Goal: Task Accomplishment & Management: Complete application form

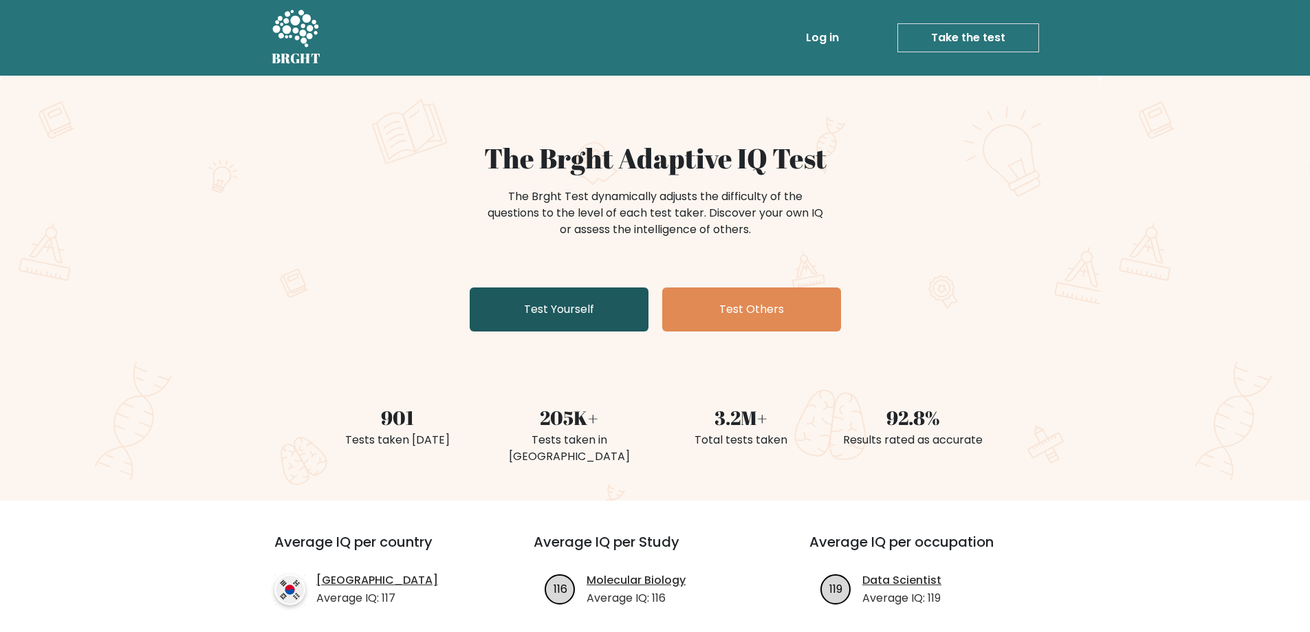
click at [532, 320] on link "Test Yourself" at bounding box center [559, 309] width 179 height 44
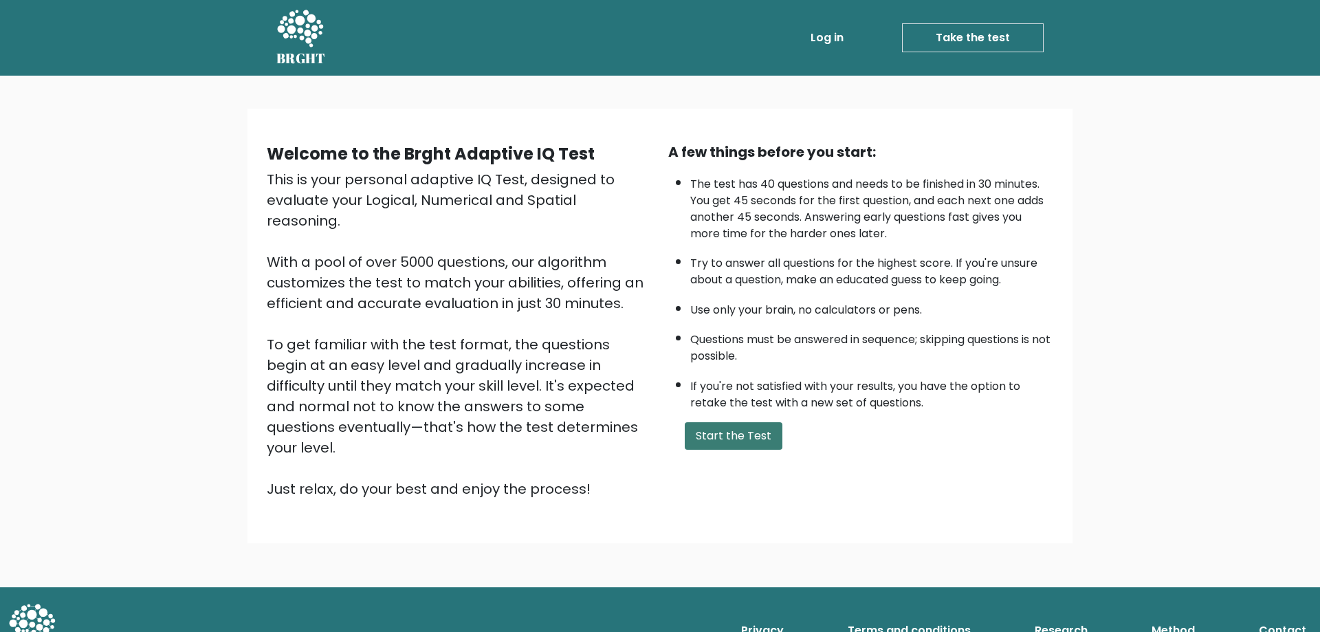
click at [731, 439] on button "Start the Test" at bounding box center [734, 435] width 98 height 27
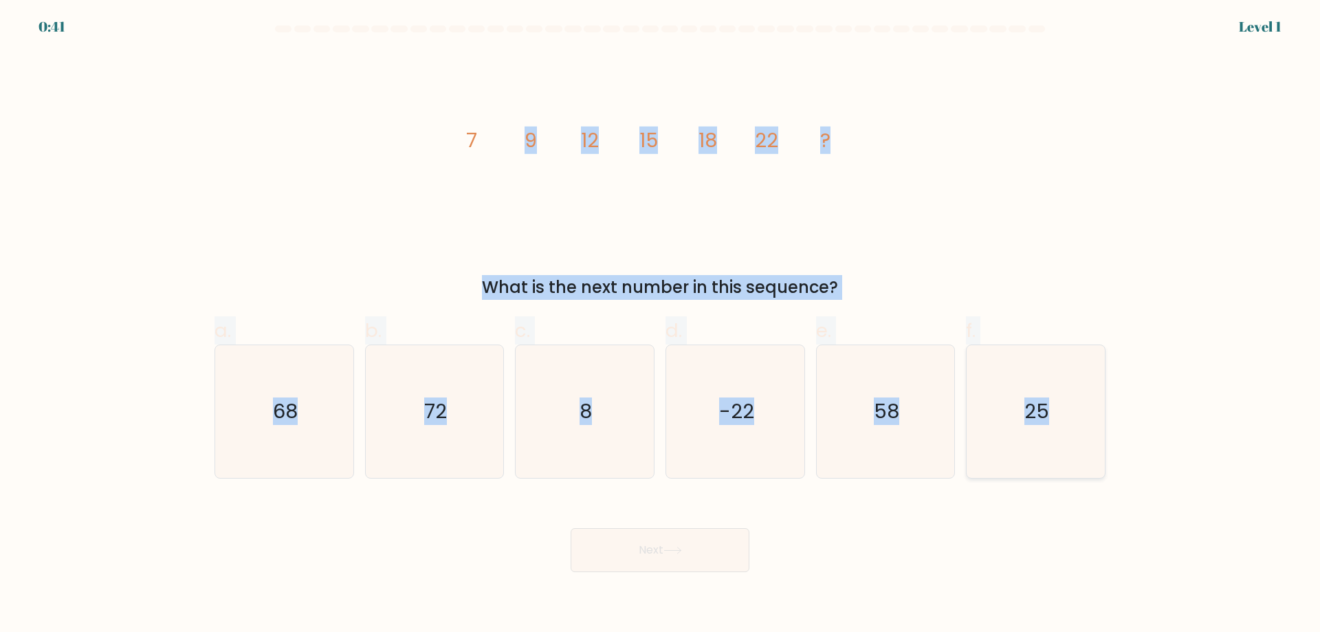
drag, startPoint x: 440, startPoint y: 107, endPoint x: 1069, endPoint y: 439, distance: 711.3
click at [1069, 439] on form at bounding box center [660, 298] width 1320 height 547
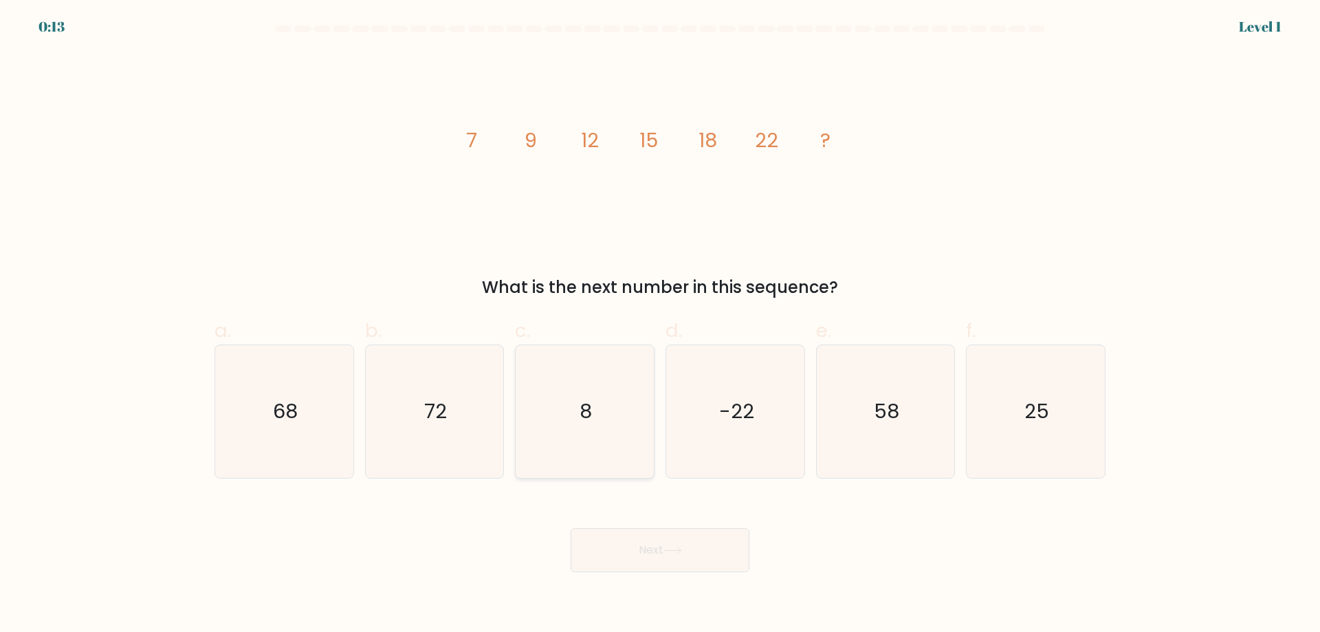
click at [606, 423] on icon "8" at bounding box center [584, 411] width 133 height 133
click at [660, 325] on input "c. 8" at bounding box center [660, 320] width 1 height 9
radio input "true"
click at [980, 466] on icon "25" at bounding box center [1035, 411] width 133 height 133
click at [661, 325] on input "f. 25" at bounding box center [660, 320] width 1 height 9
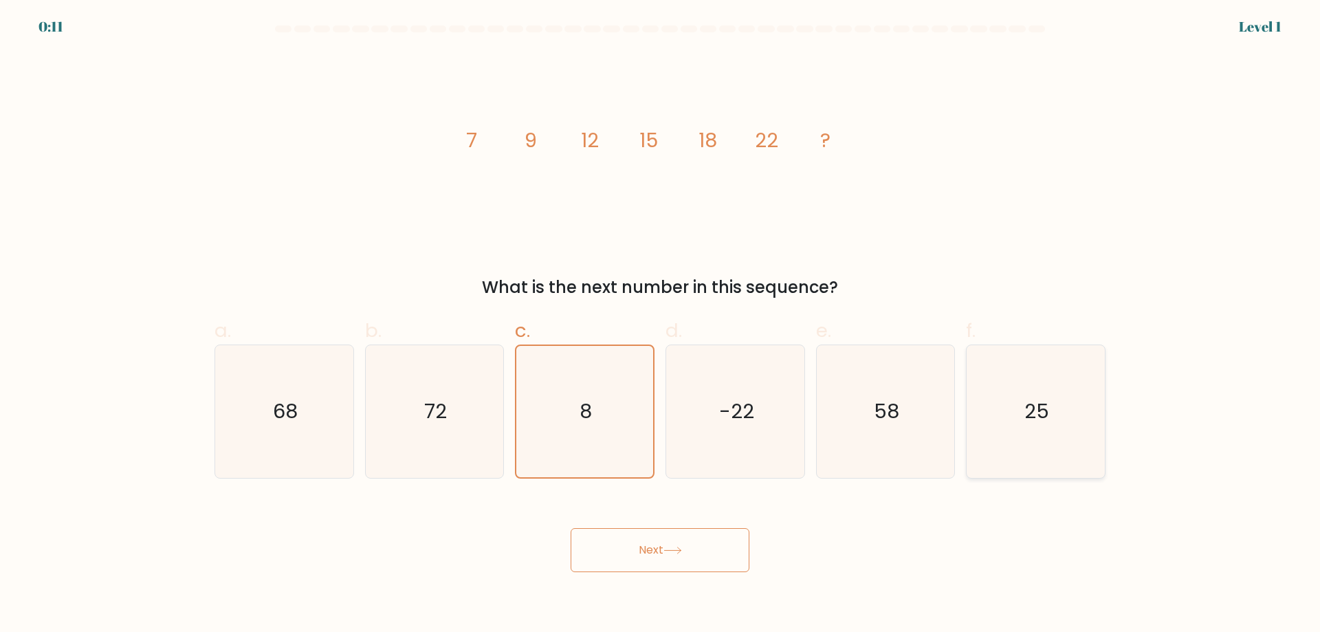
radio input "true"
click at [671, 565] on button "Next" at bounding box center [660, 550] width 179 height 44
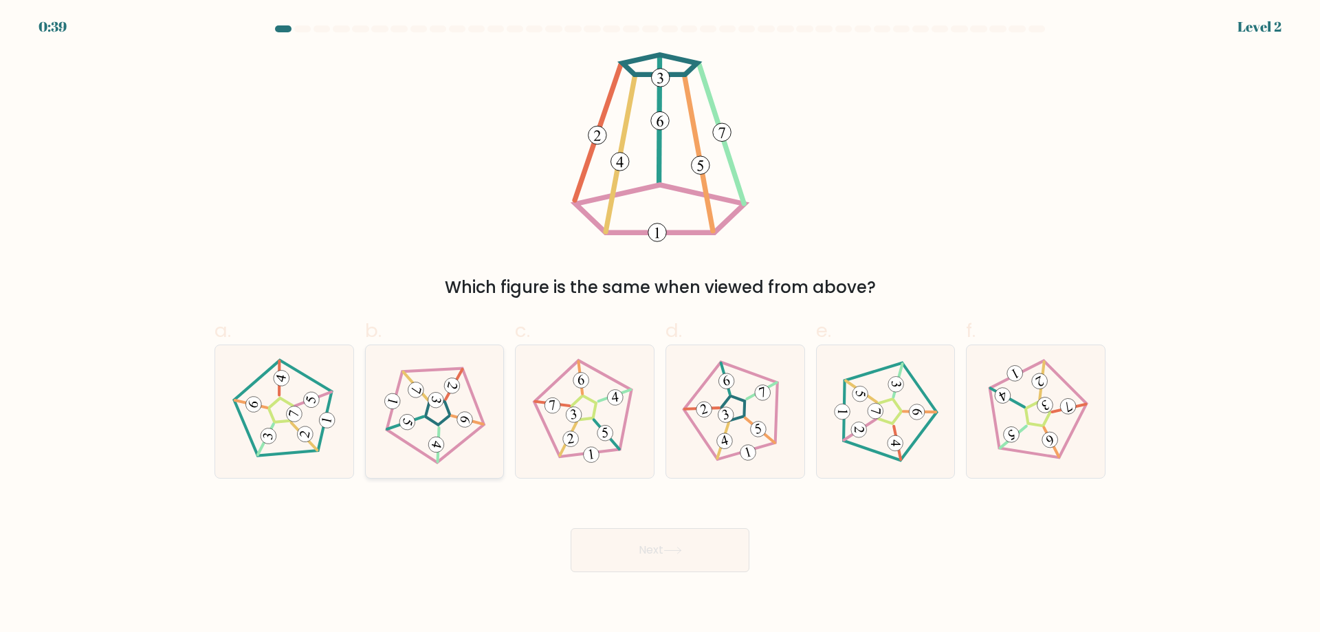
click at [495, 401] on div at bounding box center [435, 411] width 140 height 134
click at [660, 325] on input "b." at bounding box center [660, 320] width 1 height 9
radio input "true"
click at [700, 553] on button "Next" at bounding box center [660, 550] width 179 height 44
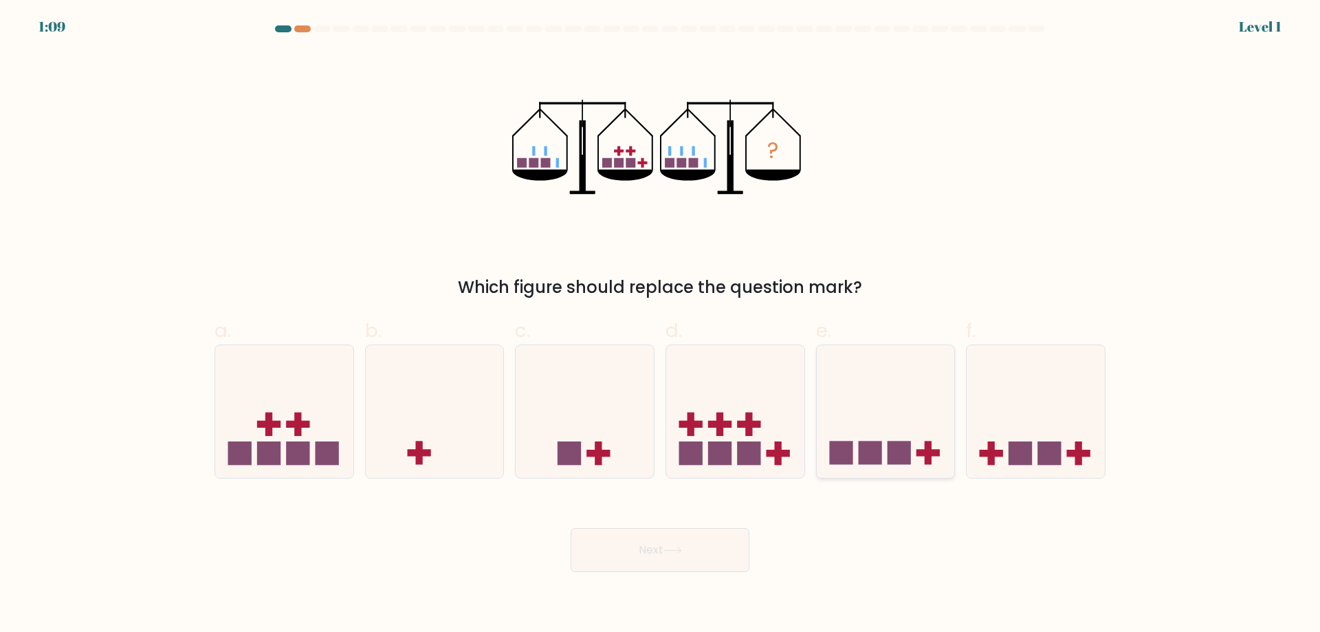
click at [871, 399] on icon at bounding box center [886, 411] width 138 height 114
click at [661, 325] on input "e." at bounding box center [660, 320] width 1 height 9
radio input "true"
click at [644, 553] on button "Next" at bounding box center [660, 550] width 179 height 44
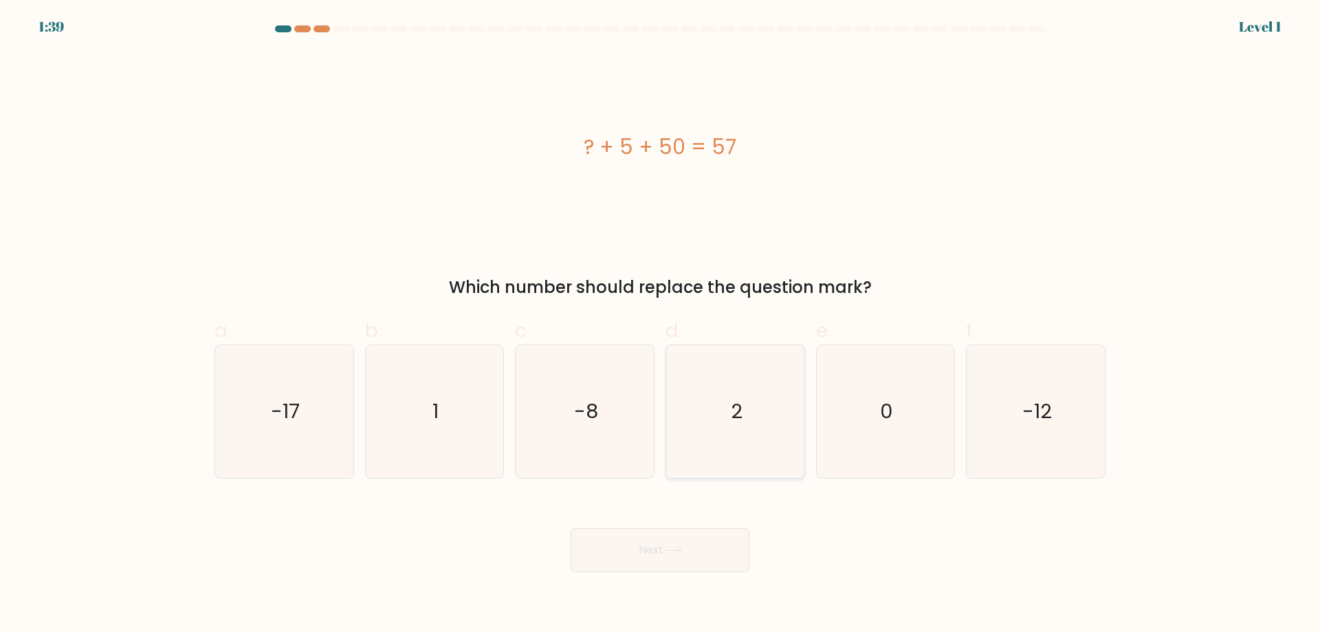
click at [751, 432] on icon "2" at bounding box center [735, 411] width 133 height 133
click at [661, 325] on input "d. 2" at bounding box center [660, 320] width 1 height 9
radio input "true"
click at [678, 540] on button "Next" at bounding box center [660, 550] width 179 height 44
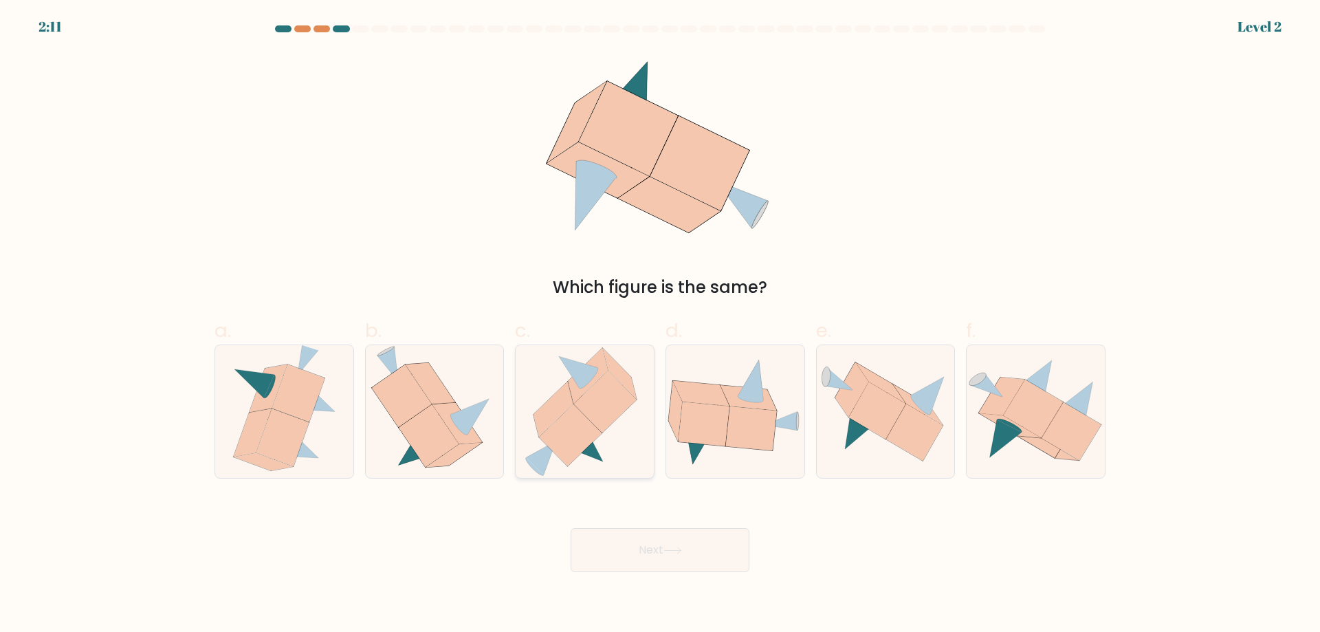
click at [595, 426] on icon at bounding box center [570, 435] width 63 height 62
click at [660, 325] on input "c." at bounding box center [660, 320] width 1 height 9
radio input "true"
click at [684, 546] on button "Next" at bounding box center [660, 550] width 179 height 44
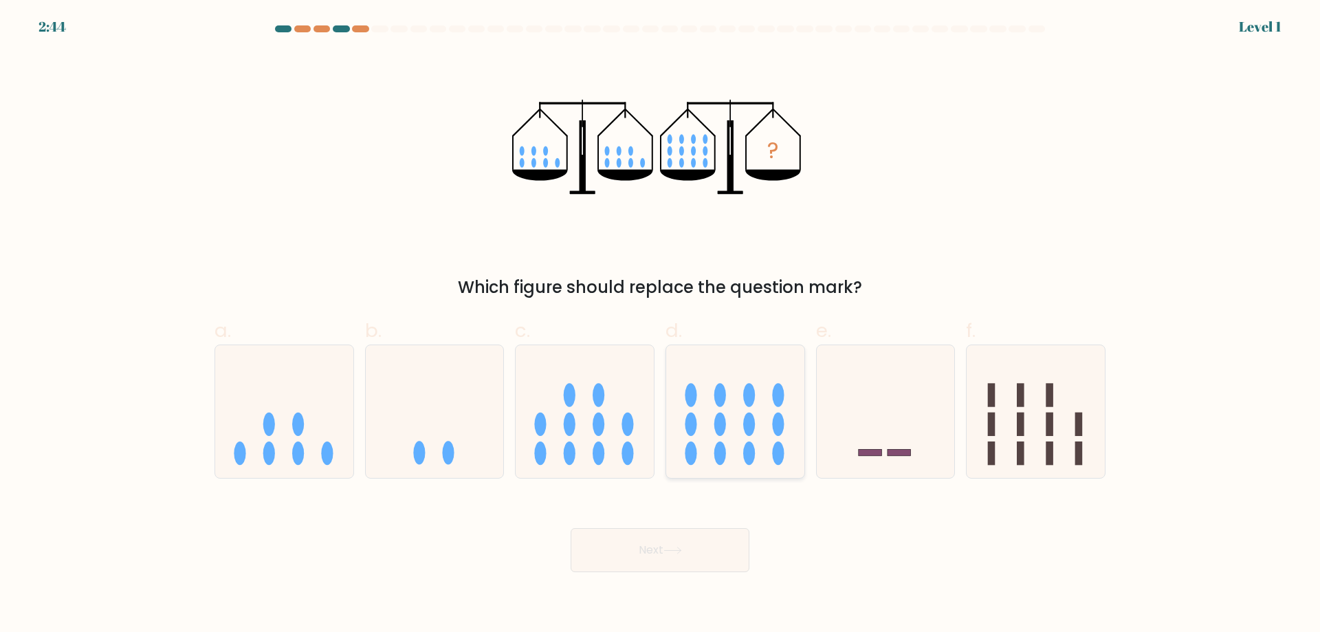
click at [765, 436] on icon at bounding box center [735, 411] width 138 height 114
click at [661, 325] on input "d." at bounding box center [660, 320] width 1 height 9
radio input "true"
click at [687, 555] on button "Next" at bounding box center [660, 550] width 179 height 44
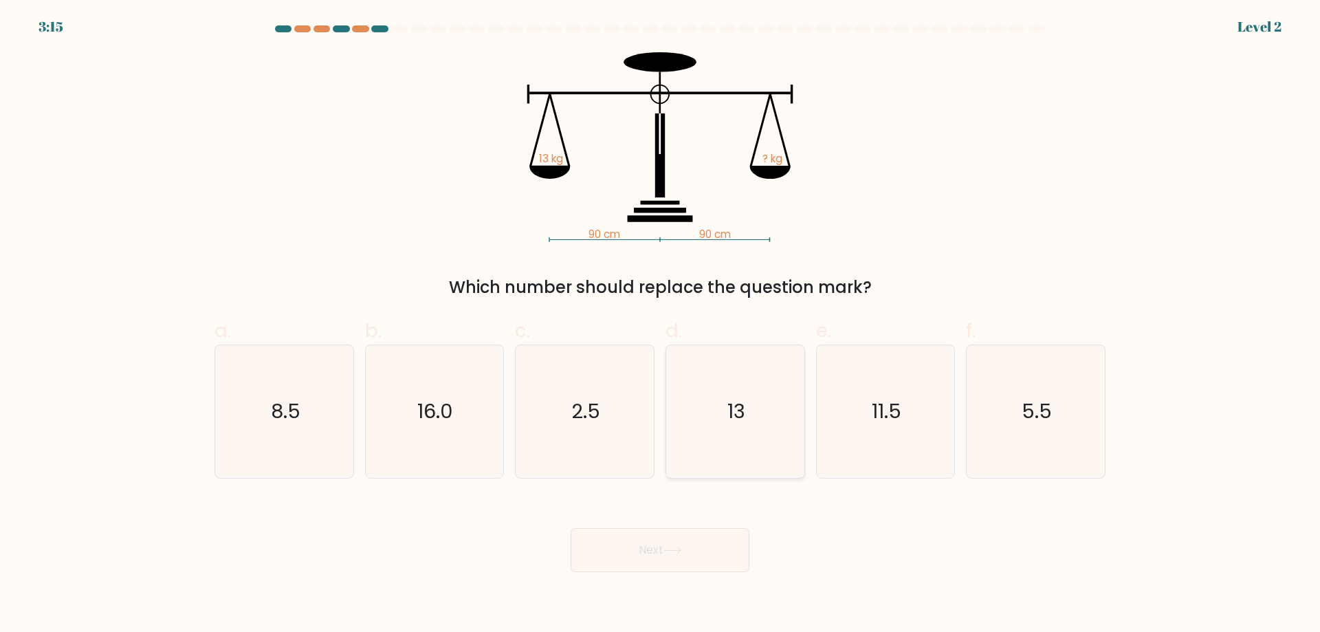
click at [757, 415] on icon "13" at bounding box center [735, 411] width 133 height 133
click at [661, 325] on input "d. 13" at bounding box center [660, 320] width 1 height 9
radio input "true"
drag, startPoint x: 686, startPoint y: 547, endPoint x: 670, endPoint y: 532, distance: 21.9
click at [685, 547] on button "Next" at bounding box center [660, 550] width 179 height 44
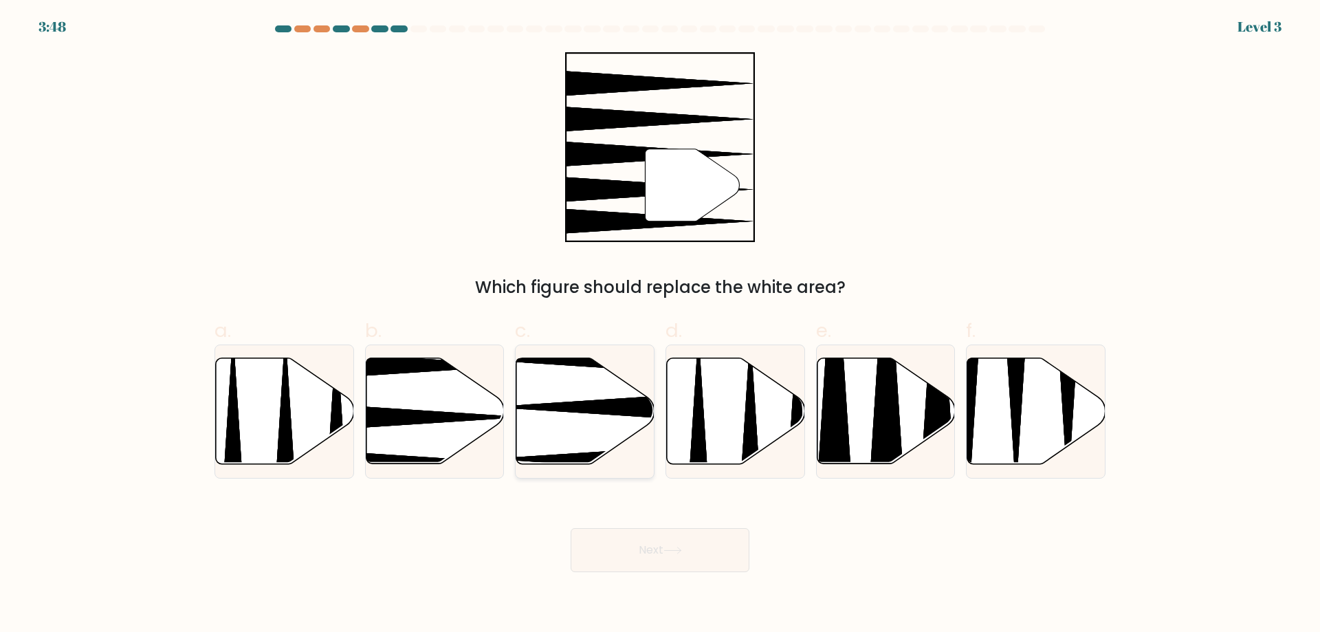
click at [601, 378] on icon at bounding box center [585, 411] width 138 height 106
click at [660, 325] on input "c." at bounding box center [660, 320] width 1 height 9
radio input "true"
drag, startPoint x: 712, startPoint y: 553, endPoint x: 709, endPoint y: 546, distance: 8.0
click at [712, 554] on button "Next" at bounding box center [660, 550] width 179 height 44
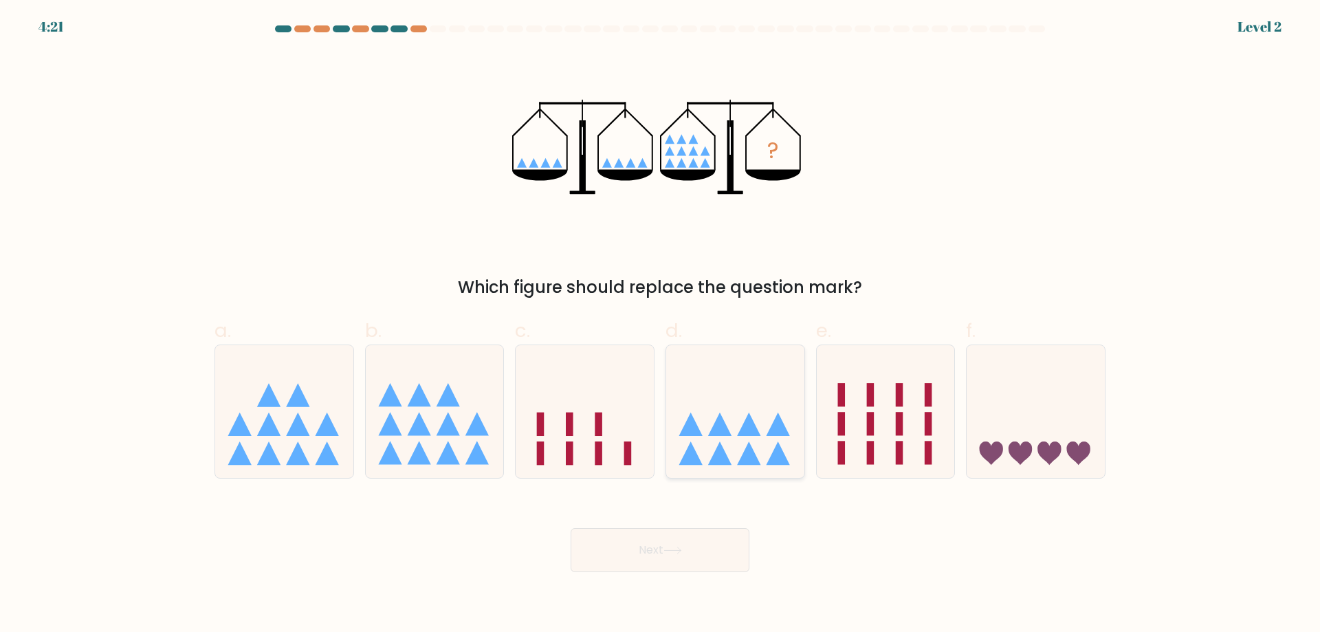
click at [738, 408] on icon at bounding box center [735, 411] width 138 height 114
click at [661, 325] on input "d." at bounding box center [660, 320] width 1 height 9
radio input "true"
click at [663, 552] on button "Next" at bounding box center [660, 550] width 179 height 44
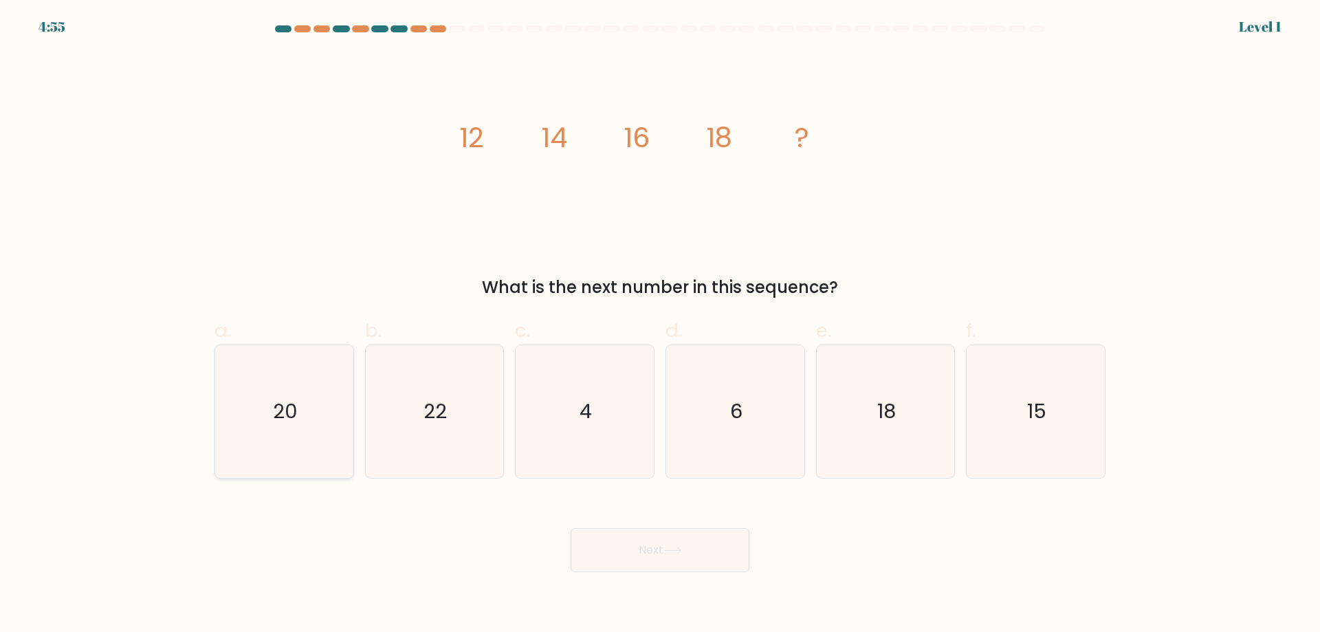
click at [349, 447] on icon "20" at bounding box center [284, 411] width 133 height 133
click at [660, 325] on input "a. 20" at bounding box center [660, 320] width 1 height 9
radio input "true"
click at [681, 550] on icon at bounding box center [672, 551] width 19 height 8
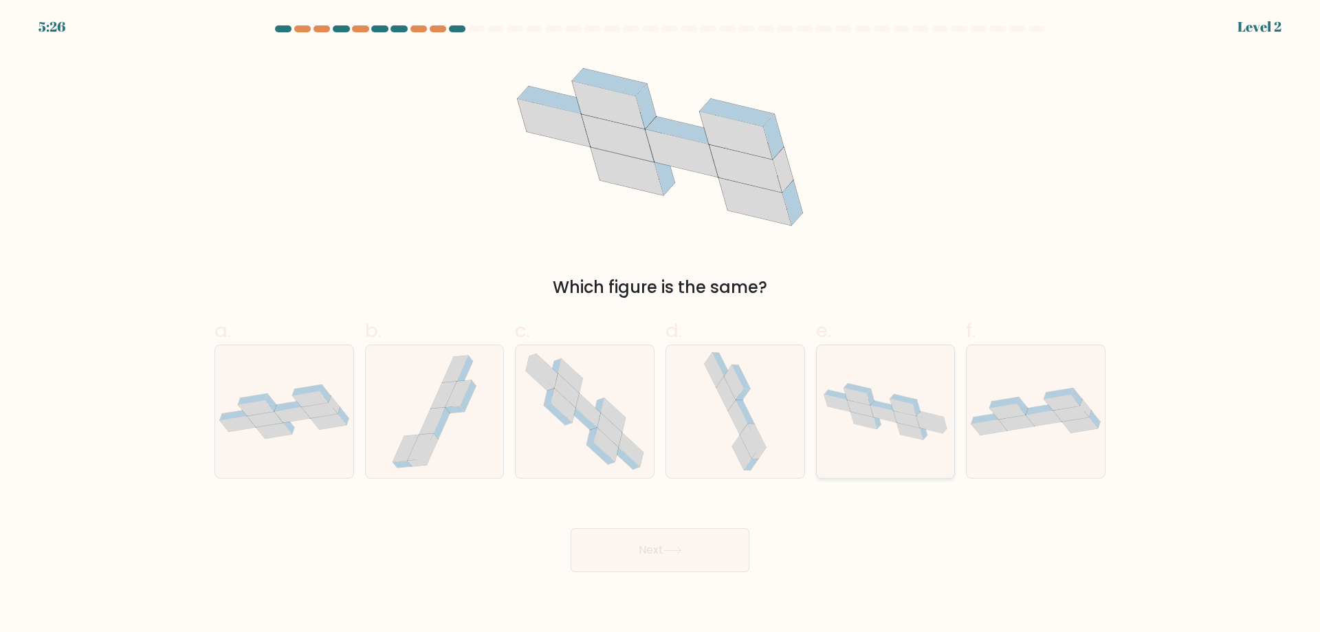
click at [819, 407] on icon at bounding box center [886, 411] width 138 height 68
click at [661, 325] on input "e." at bounding box center [660, 320] width 1 height 9
radio input "true"
click at [648, 551] on button "Next" at bounding box center [660, 550] width 179 height 44
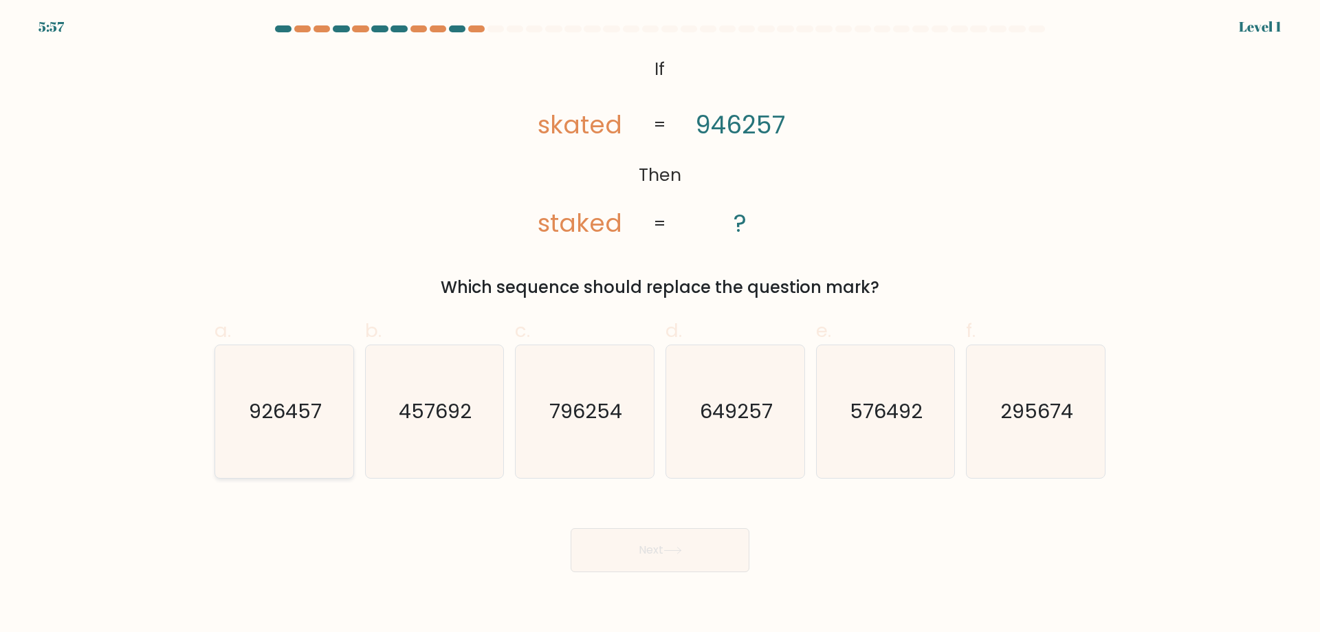
click at [241, 391] on icon "926457" at bounding box center [284, 411] width 133 height 133
click at [660, 325] on input "a. 926457" at bounding box center [660, 320] width 1 height 9
radio input "true"
click at [241, 391] on icon "926457" at bounding box center [284, 411] width 131 height 131
click at [660, 325] on input "a. 926457" at bounding box center [660, 320] width 1 height 9
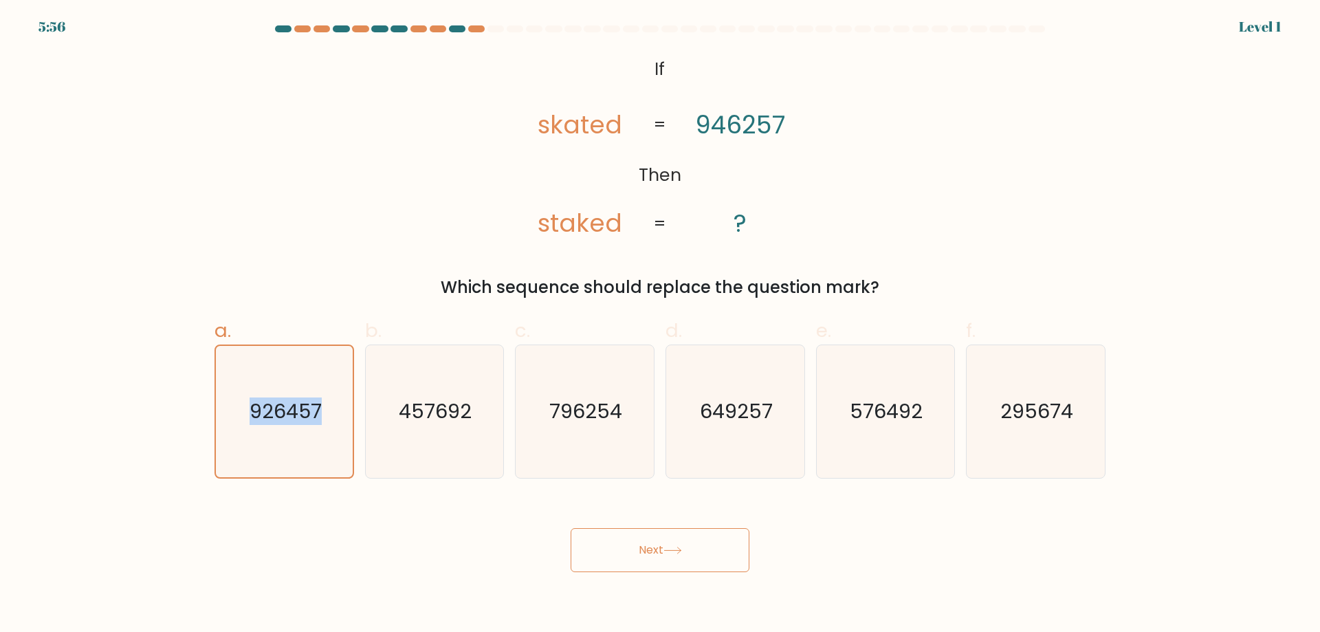
click at [682, 543] on button "Next" at bounding box center [660, 550] width 179 height 44
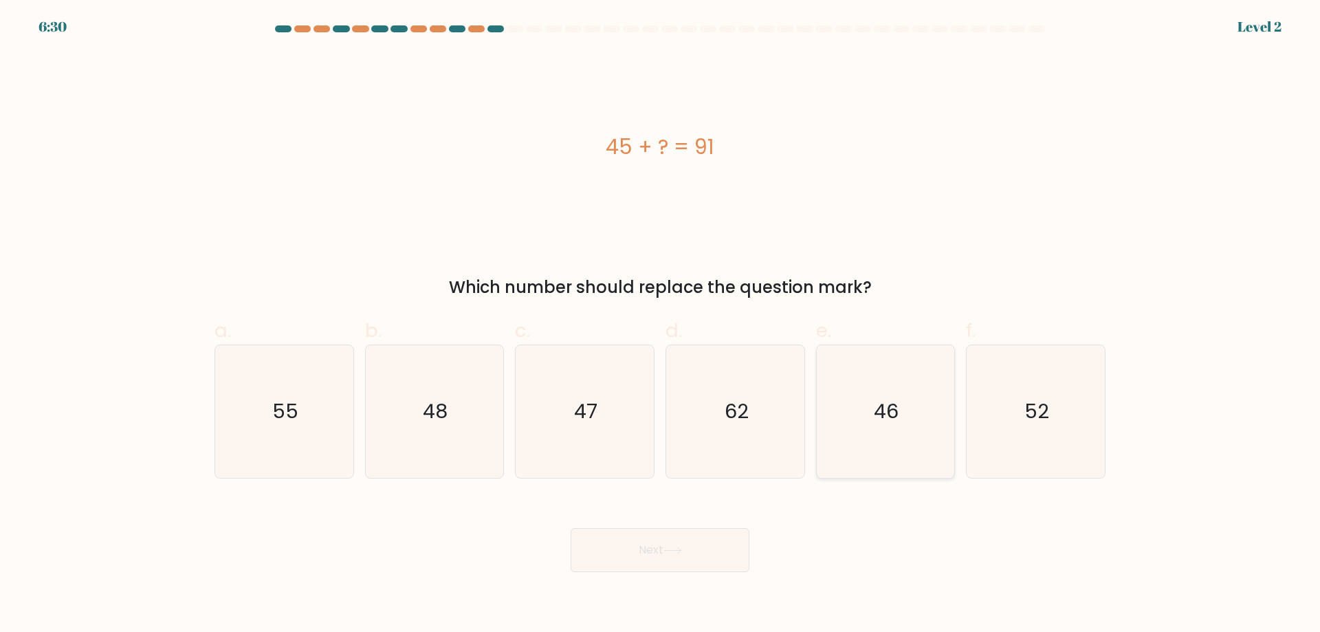
click at [883, 438] on icon "46" at bounding box center [885, 411] width 133 height 133
click at [661, 325] on input "e. 46" at bounding box center [660, 320] width 1 height 9
radio input "true"
click at [609, 552] on button "Next" at bounding box center [660, 550] width 179 height 44
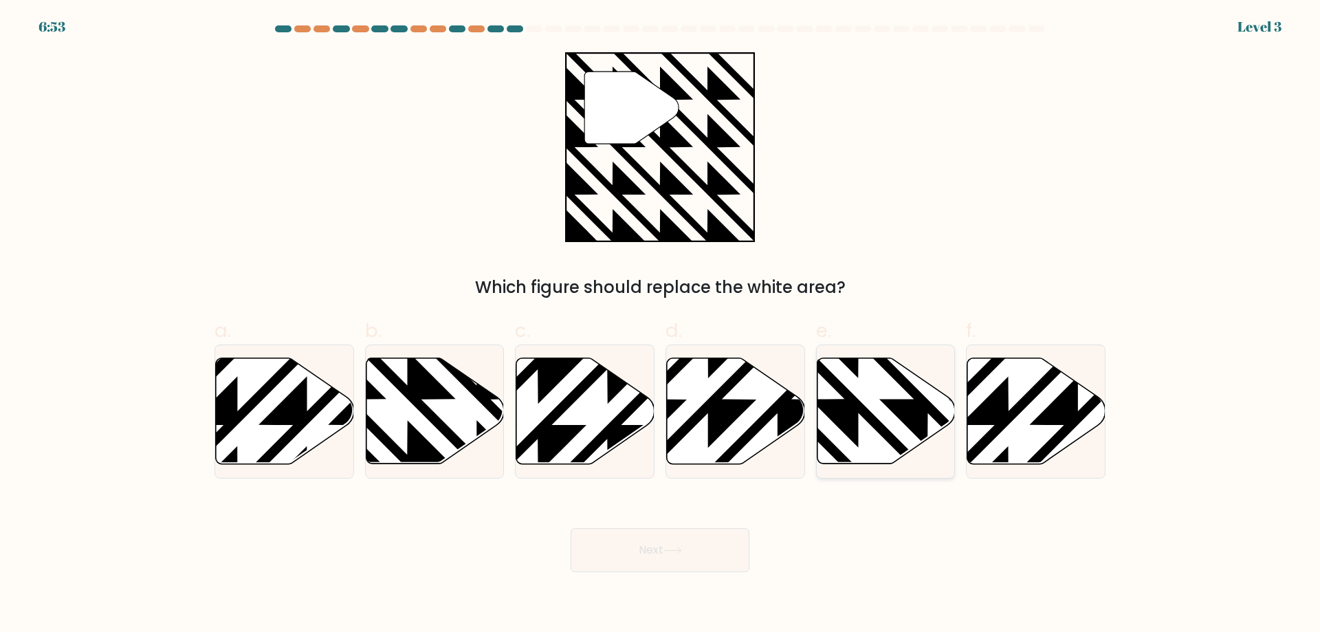
click at [884, 416] on icon at bounding box center [886, 411] width 138 height 106
click at [661, 325] on input "e." at bounding box center [660, 320] width 1 height 9
radio input "true"
click at [694, 544] on button "Next" at bounding box center [660, 550] width 179 height 44
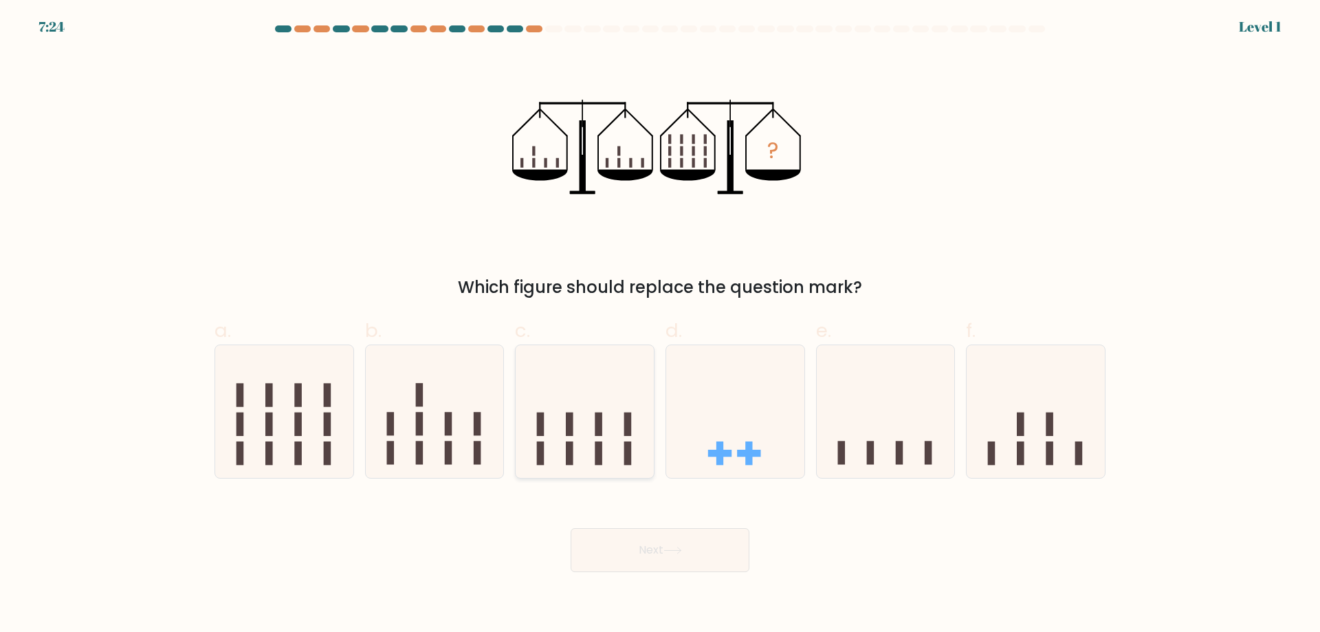
click at [593, 436] on icon at bounding box center [585, 411] width 138 height 114
click at [660, 325] on input "c." at bounding box center [660, 320] width 1 height 9
radio input "true"
click at [648, 544] on button "Next" at bounding box center [660, 550] width 179 height 44
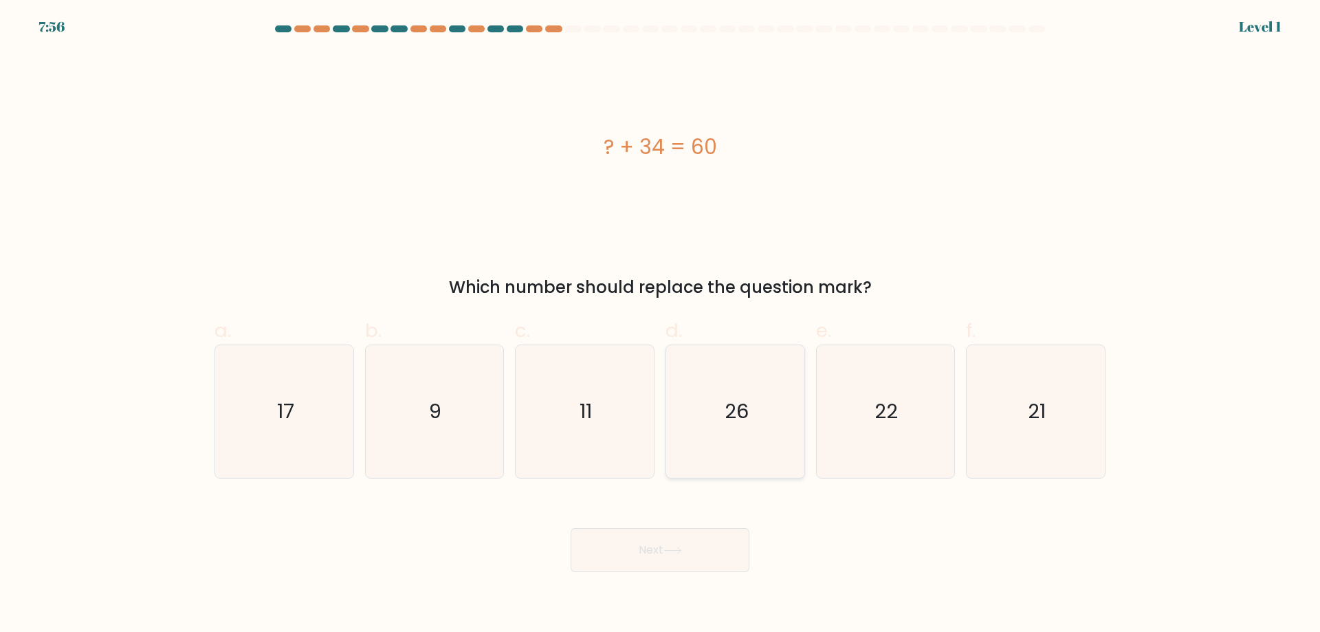
click at [769, 419] on icon "26" at bounding box center [735, 411] width 133 height 133
click at [661, 325] on input "d. 26" at bounding box center [660, 320] width 1 height 9
radio input "true"
click at [679, 538] on button "Next" at bounding box center [660, 550] width 179 height 44
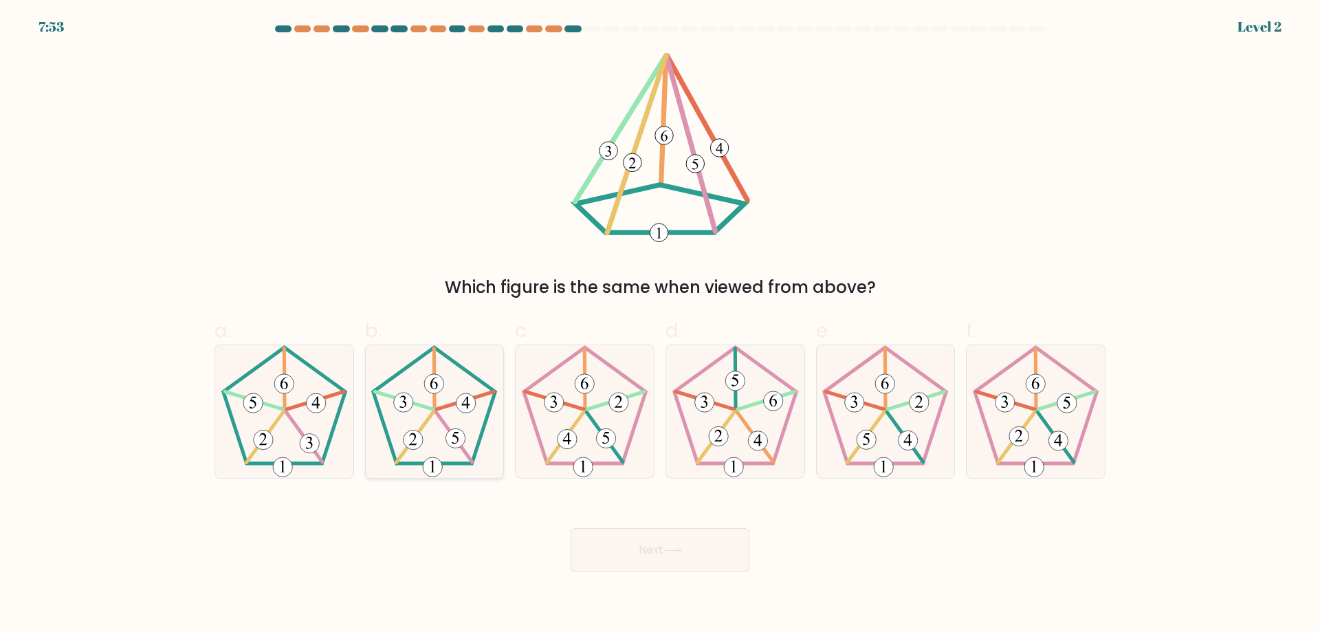
click at [467, 457] on 143 at bounding box center [455, 436] width 36 height 49
click at [660, 325] on input "b." at bounding box center [660, 320] width 1 height 9
radio input "true"
click at [663, 558] on button "Next" at bounding box center [660, 550] width 179 height 44
click at [692, 549] on button "Next" at bounding box center [660, 550] width 179 height 44
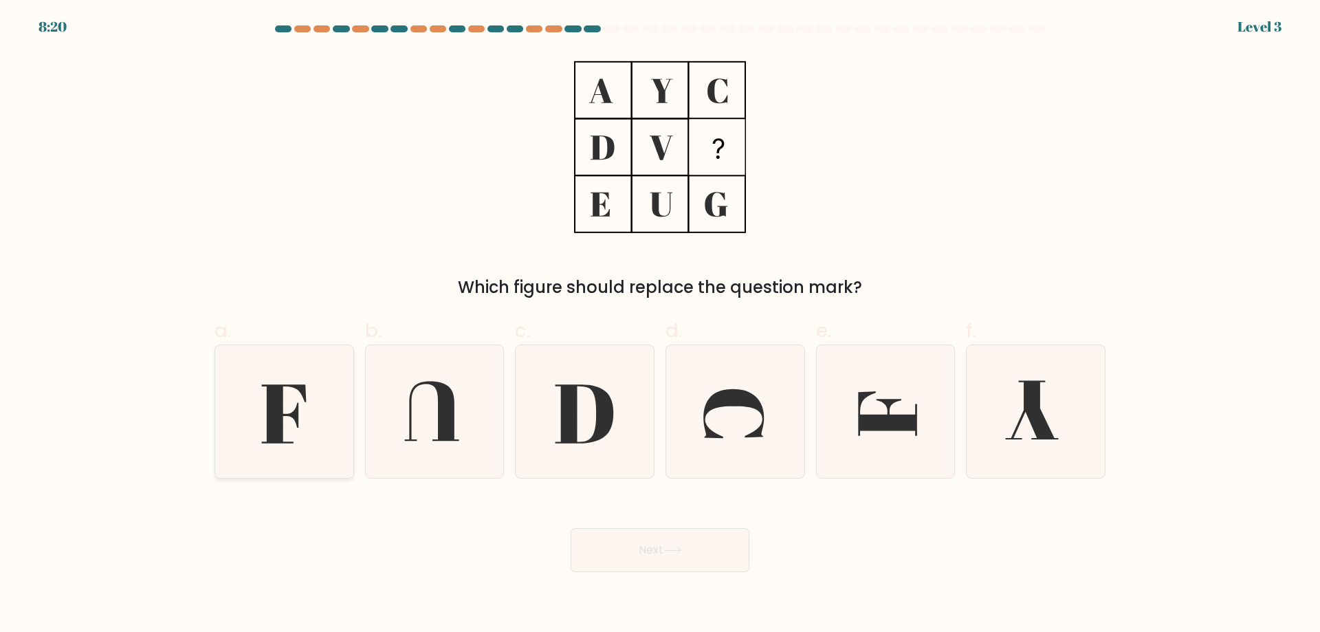
click at [234, 441] on icon at bounding box center [284, 411] width 133 height 133
click at [660, 325] on input "a." at bounding box center [660, 320] width 1 height 9
radio input "true"
click at [698, 548] on button "Next" at bounding box center [660, 550] width 179 height 44
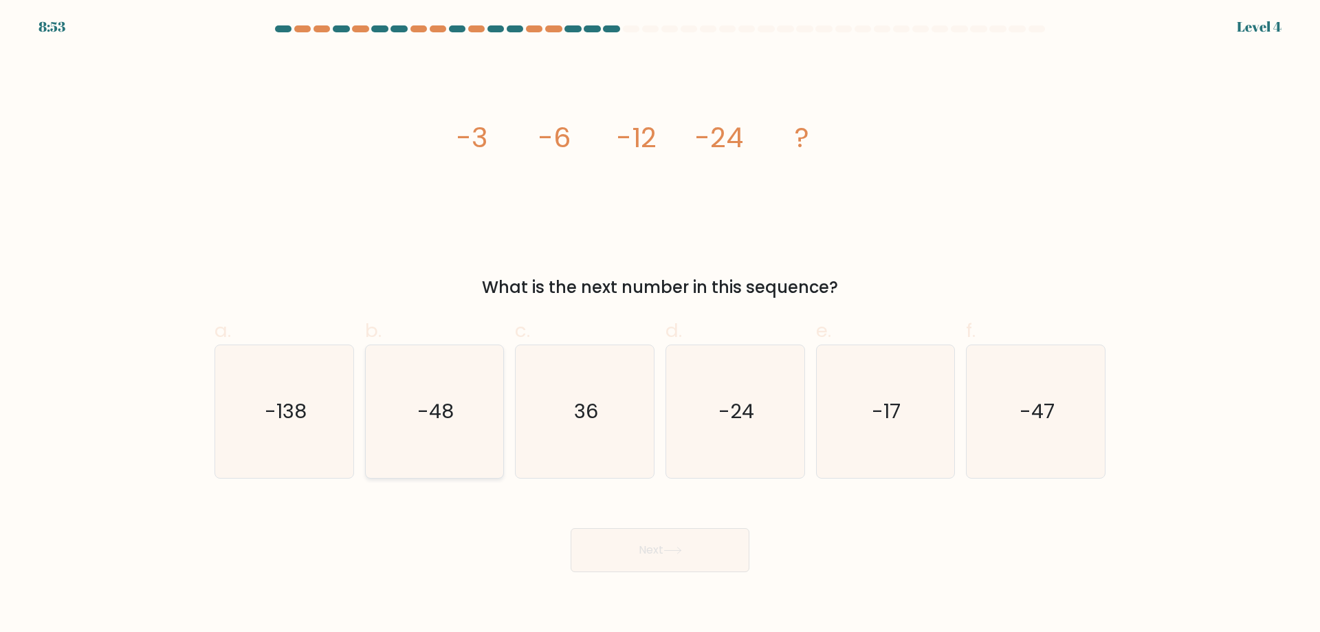
click at [479, 448] on icon "-48" at bounding box center [434, 411] width 133 height 133
click at [660, 325] on input "b. -48" at bounding box center [660, 320] width 1 height 9
radio input "true"
click at [657, 538] on button "Next" at bounding box center [660, 550] width 179 height 44
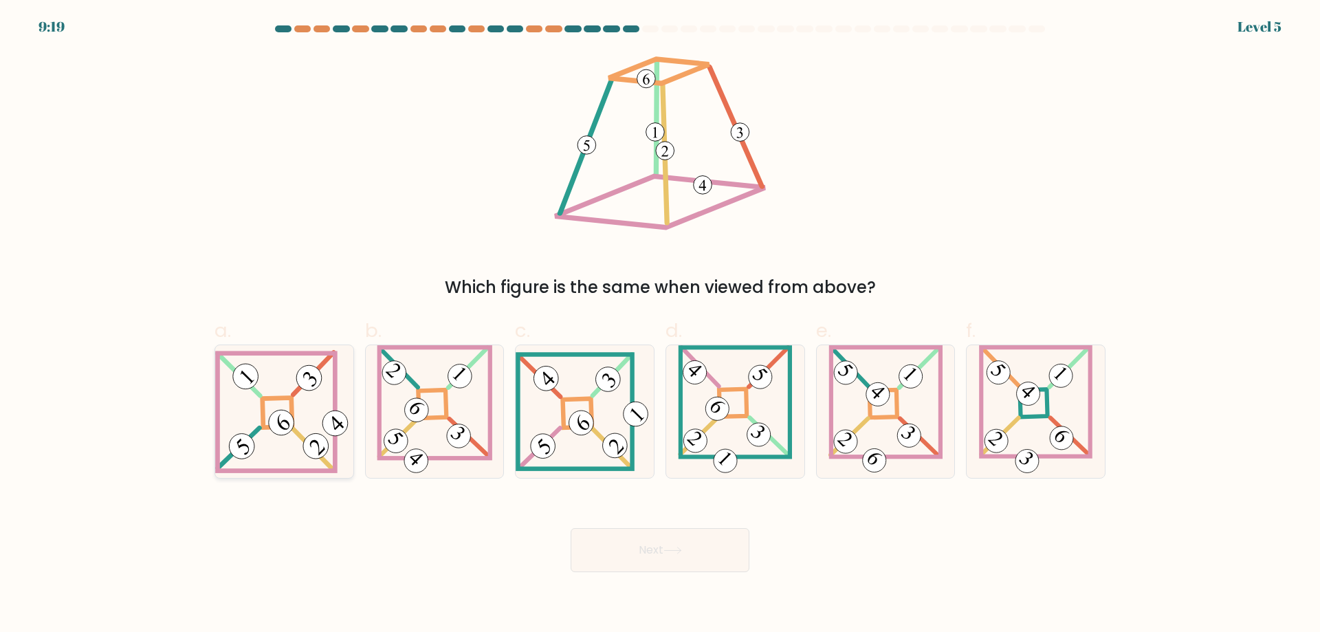
click at [302, 452] on icon at bounding box center [284, 411] width 138 height 123
click at [660, 325] on input "a." at bounding box center [660, 320] width 1 height 9
radio input "true"
click at [681, 534] on button "Next" at bounding box center [660, 550] width 179 height 44
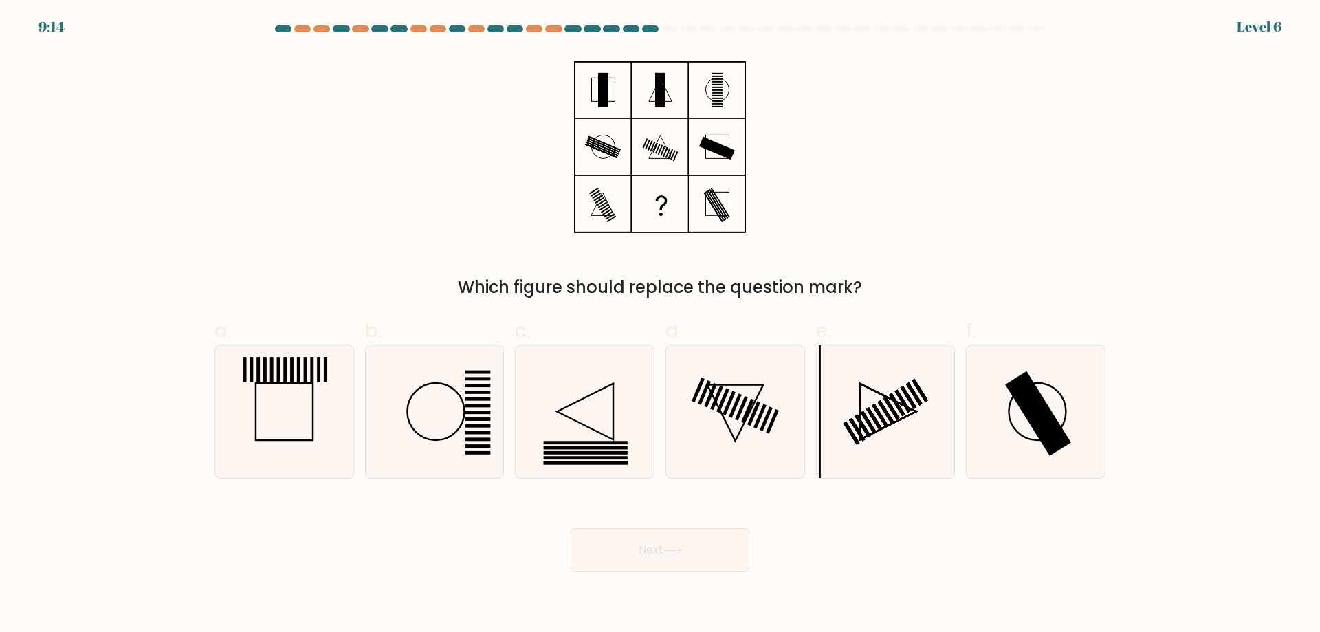
click at [686, 549] on button "Next" at bounding box center [660, 550] width 179 height 44
click at [910, 423] on icon at bounding box center [885, 411] width 133 height 133
click at [661, 325] on input "e." at bounding box center [660, 320] width 1 height 9
radio input "true"
click at [667, 554] on icon at bounding box center [672, 551] width 19 height 8
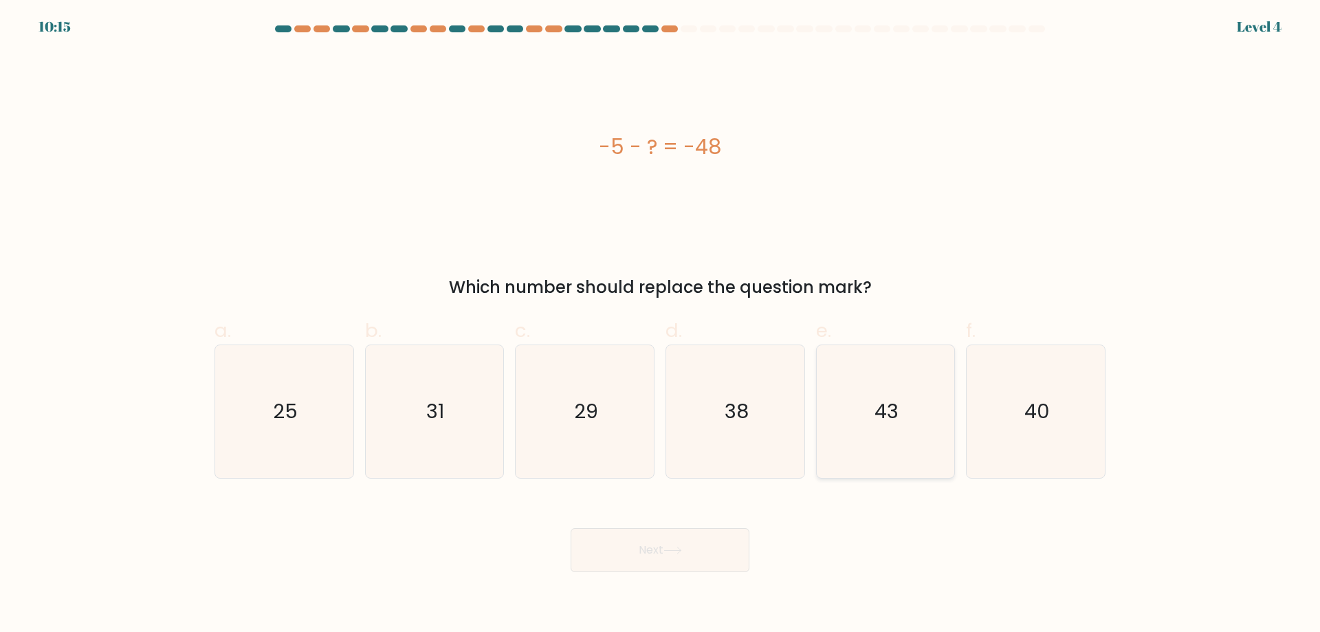
click at [873, 465] on icon "43" at bounding box center [885, 411] width 133 height 133
click at [661, 325] on input "e. 43" at bounding box center [660, 320] width 1 height 9
radio input "true"
click at [696, 564] on button "Next" at bounding box center [660, 550] width 179 height 44
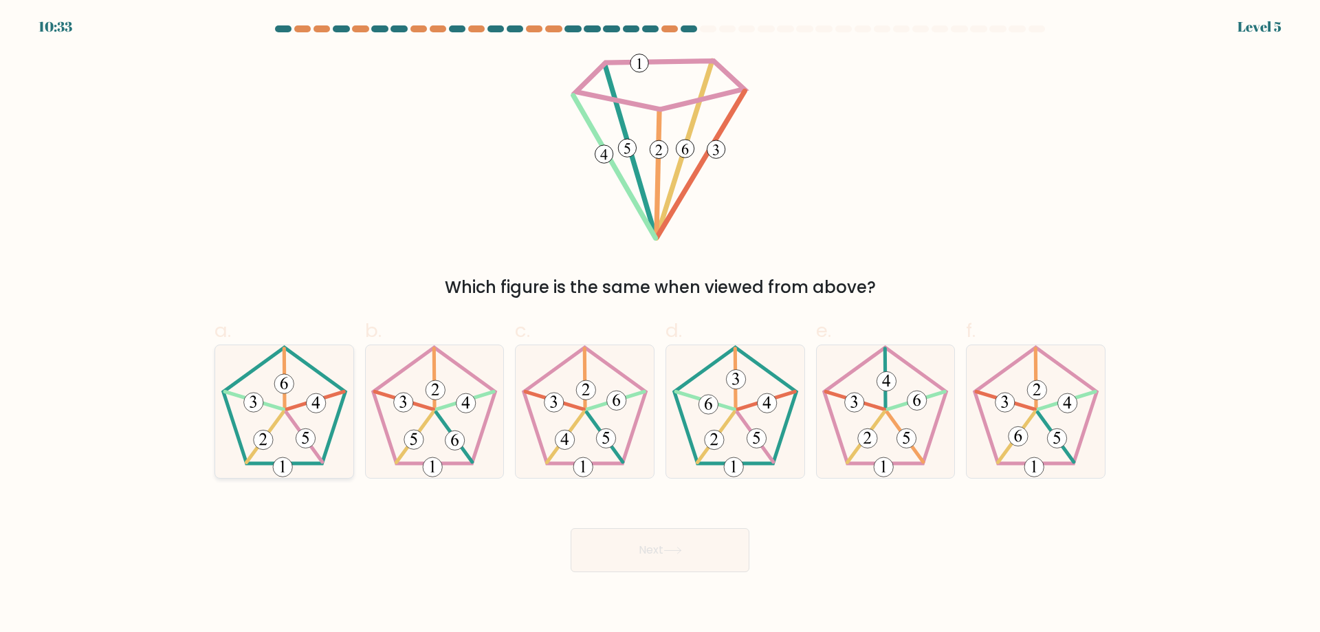
click at [301, 398] on icon at bounding box center [284, 411] width 133 height 133
click at [660, 325] on input "a." at bounding box center [660, 320] width 1 height 9
radio input "true"
click at [712, 541] on button "Next" at bounding box center [660, 550] width 179 height 44
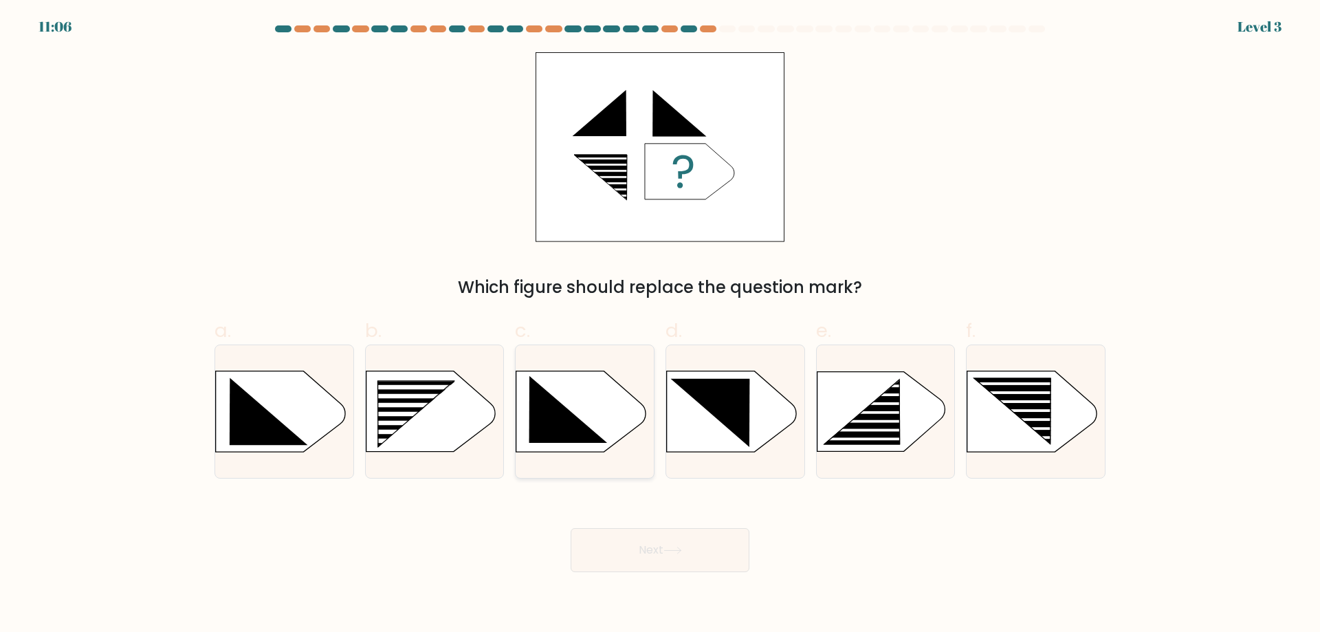
click at [566, 419] on icon at bounding box center [568, 409] width 78 height 67
click at [660, 325] on input "c." at bounding box center [660, 320] width 1 height 9
radio input "true"
click at [633, 545] on button "Next" at bounding box center [660, 550] width 179 height 44
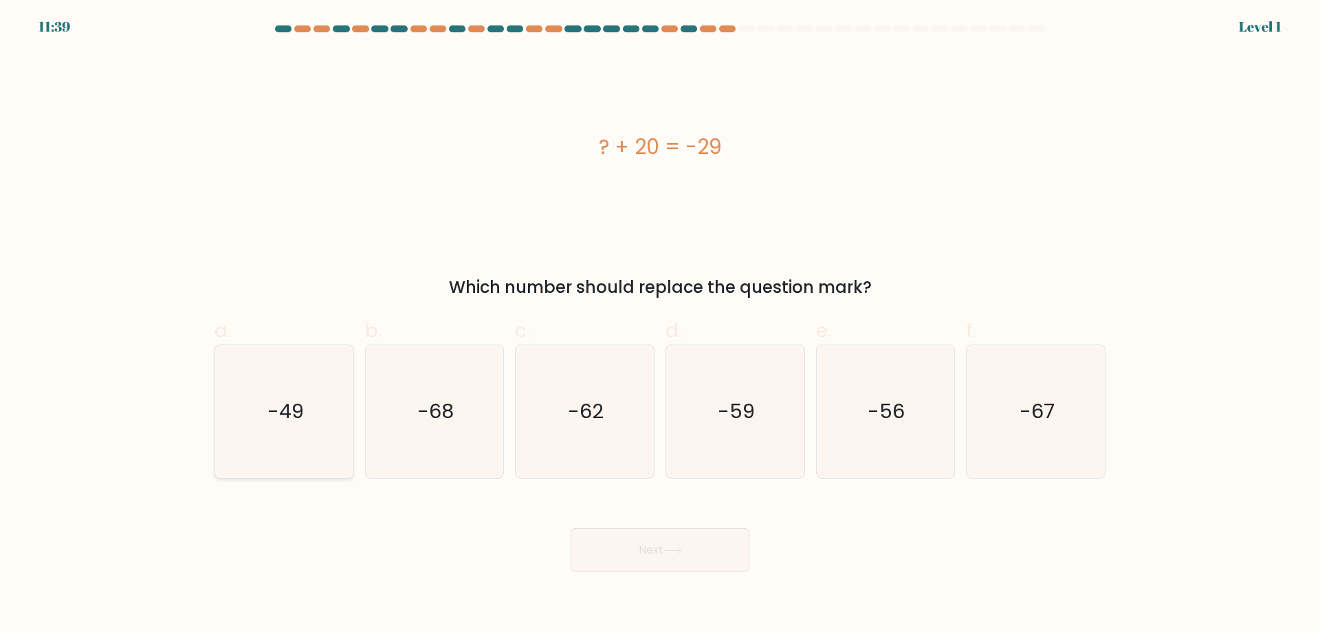
click at [237, 384] on icon "-49" at bounding box center [284, 411] width 133 height 133
click at [660, 325] on input "a. -49" at bounding box center [660, 320] width 1 height 9
radio input "true"
click at [626, 546] on button "Next" at bounding box center [660, 550] width 179 height 44
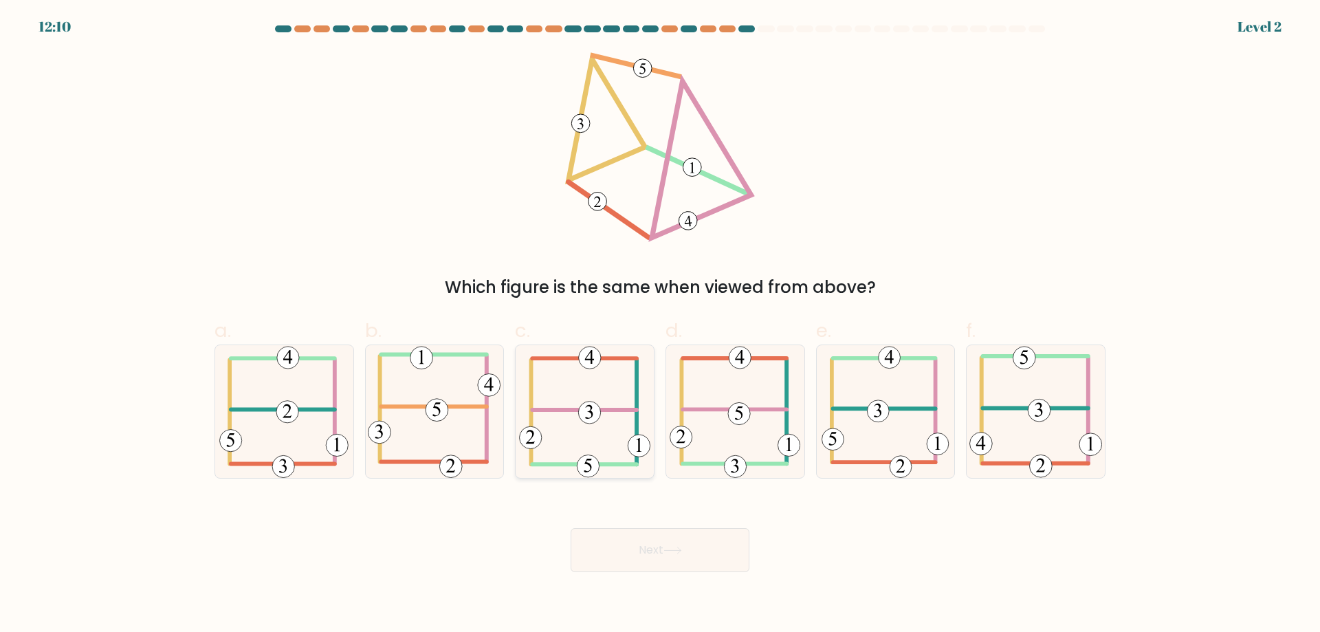
click at [586, 454] on icon at bounding box center [585, 411] width 132 height 133
click at [660, 325] on input "c." at bounding box center [660, 320] width 1 height 9
radio input "true"
click at [683, 556] on button "Next" at bounding box center [660, 550] width 179 height 44
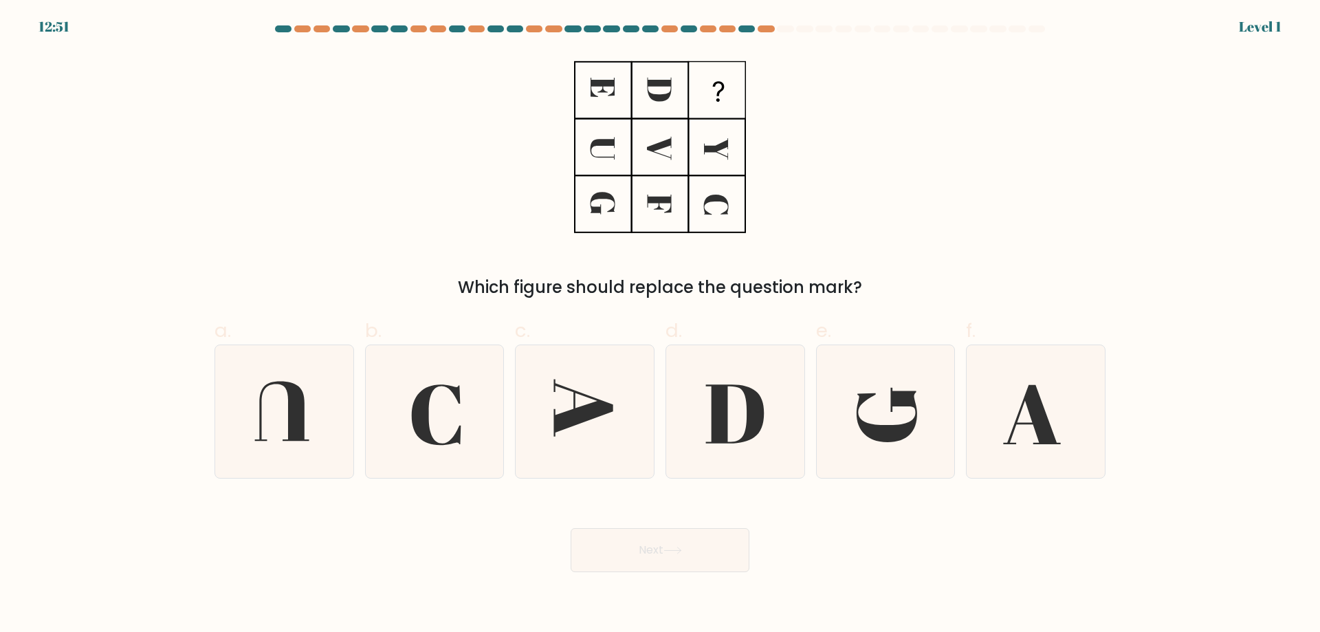
click at [377, 177] on div "Which figure should replace the question mark?" at bounding box center [659, 175] width 907 height 247
click at [433, 444] on icon at bounding box center [436, 414] width 49 height 60
click at [660, 325] on input "b." at bounding box center [660, 320] width 1 height 9
radio input "true"
click at [676, 549] on icon at bounding box center [672, 551] width 19 height 8
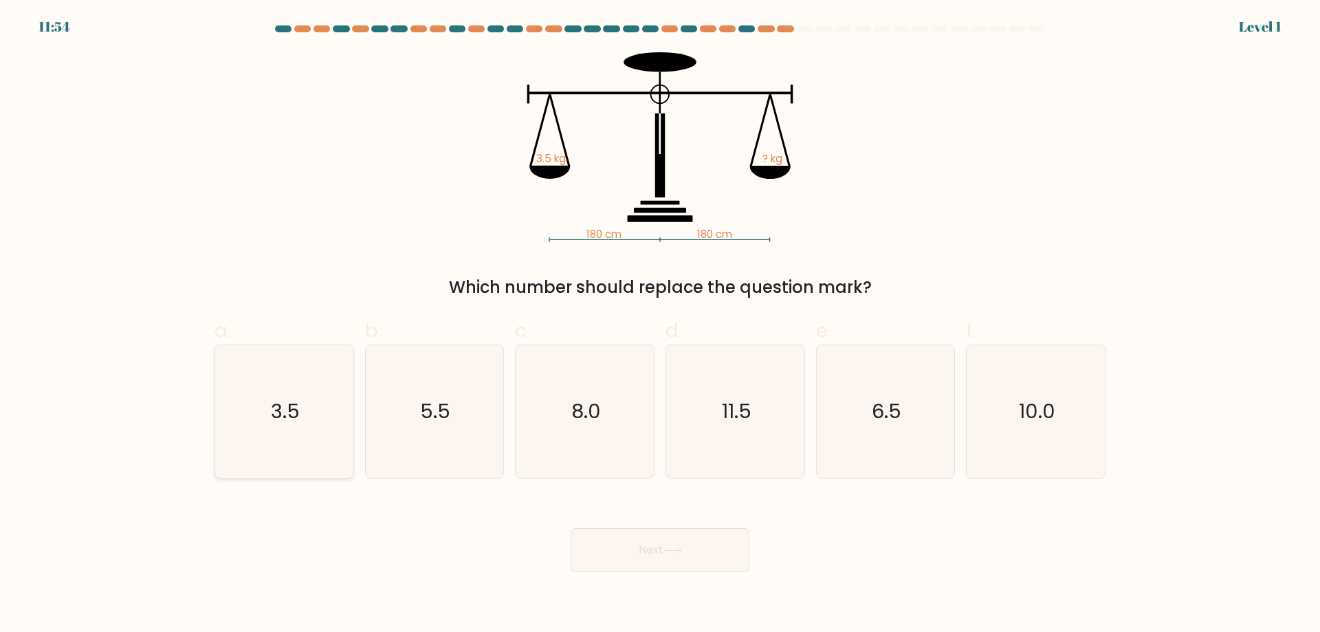
click at [277, 411] on text "3.5" at bounding box center [285, 410] width 29 height 27
click at [660, 325] on input "a. 3.5" at bounding box center [660, 320] width 1 height 9
radio input "true"
click at [676, 558] on button "Next" at bounding box center [660, 550] width 179 height 44
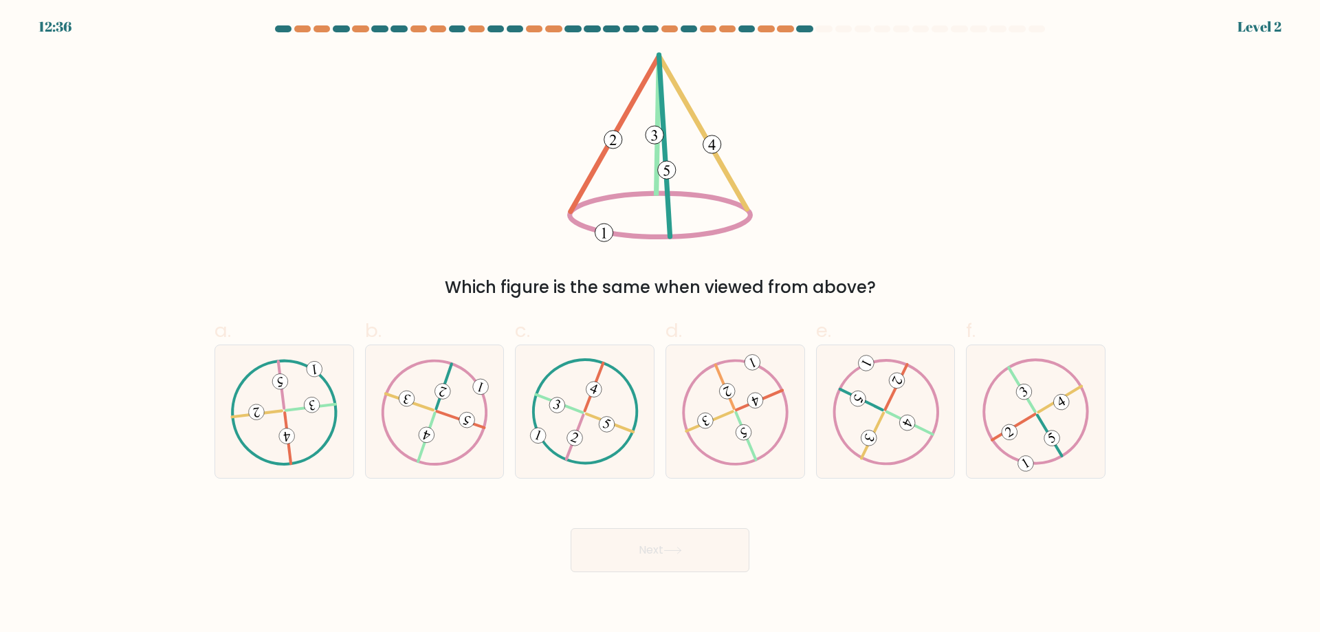
click at [464, 312] on div "a. b. c." at bounding box center [660, 391] width 902 height 173
click at [918, 393] on icon at bounding box center [885, 411] width 107 height 106
click at [661, 325] on input "e." at bounding box center [660, 320] width 1 height 9
radio input "true"
click at [672, 554] on icon at bounding box center [672, 551] width 19 height 8
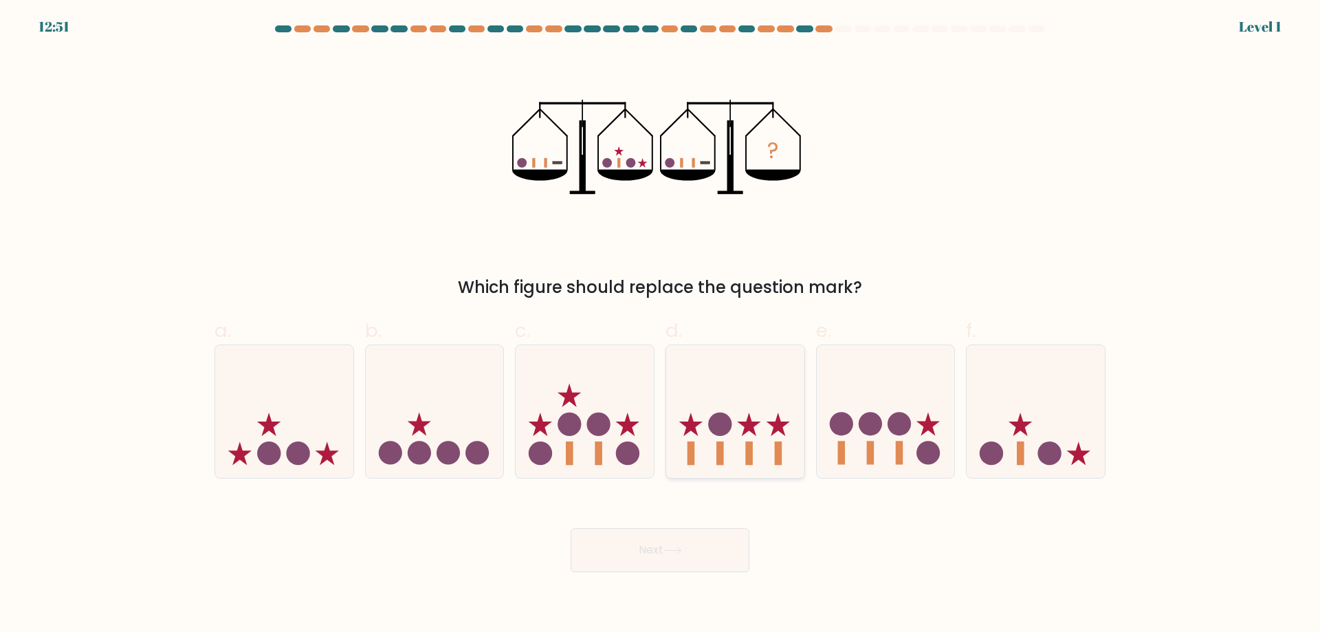
click at [698, 435] on icon at bounding box center [735, 411] width 138 height 114
click at [661, 325] on input "d." at bounding box center [660, 320] width 1 height 9
radio input "true"
click at [685, 556] on button "Next" at bounding box center [660, 550] width 179 height 44
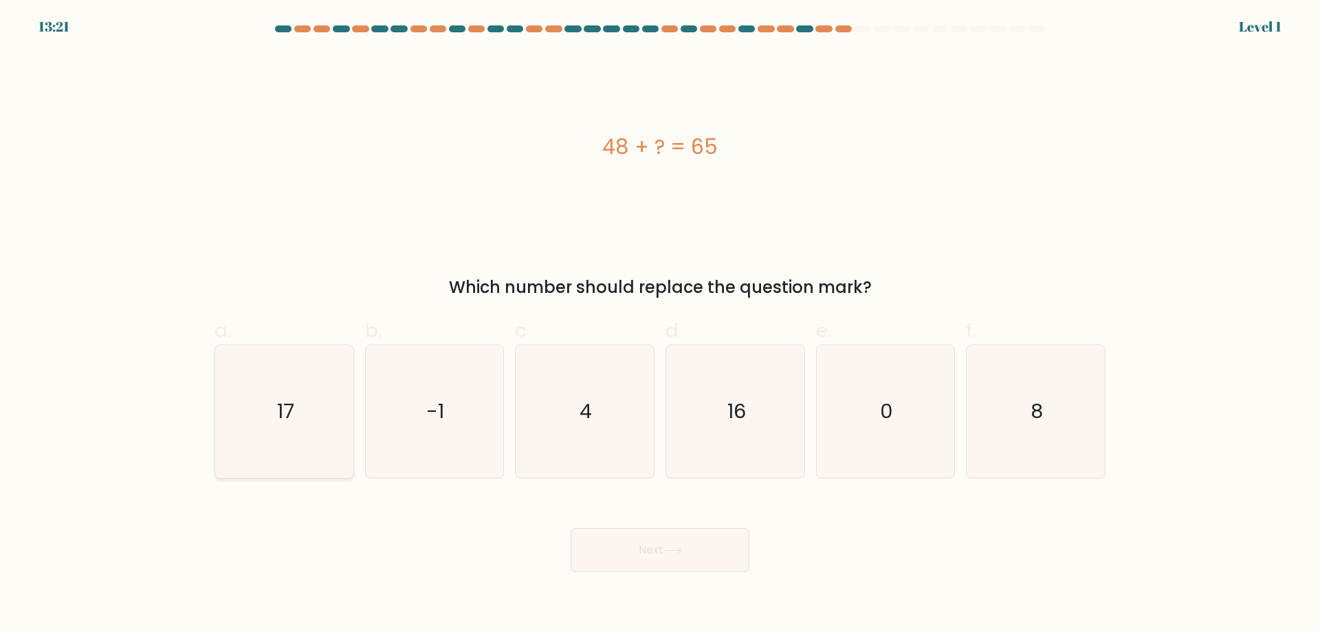
click at [250, 443] on icon "17" at bounding box center [284, 411] width 133 height 133
click at [660, 325] on input "a. 17" at bounding box center [660, 320] width 1 height 9
radio input "true"
click at [618, 547] on button "Next" at bounding box center [660, 550] width 179 height 44
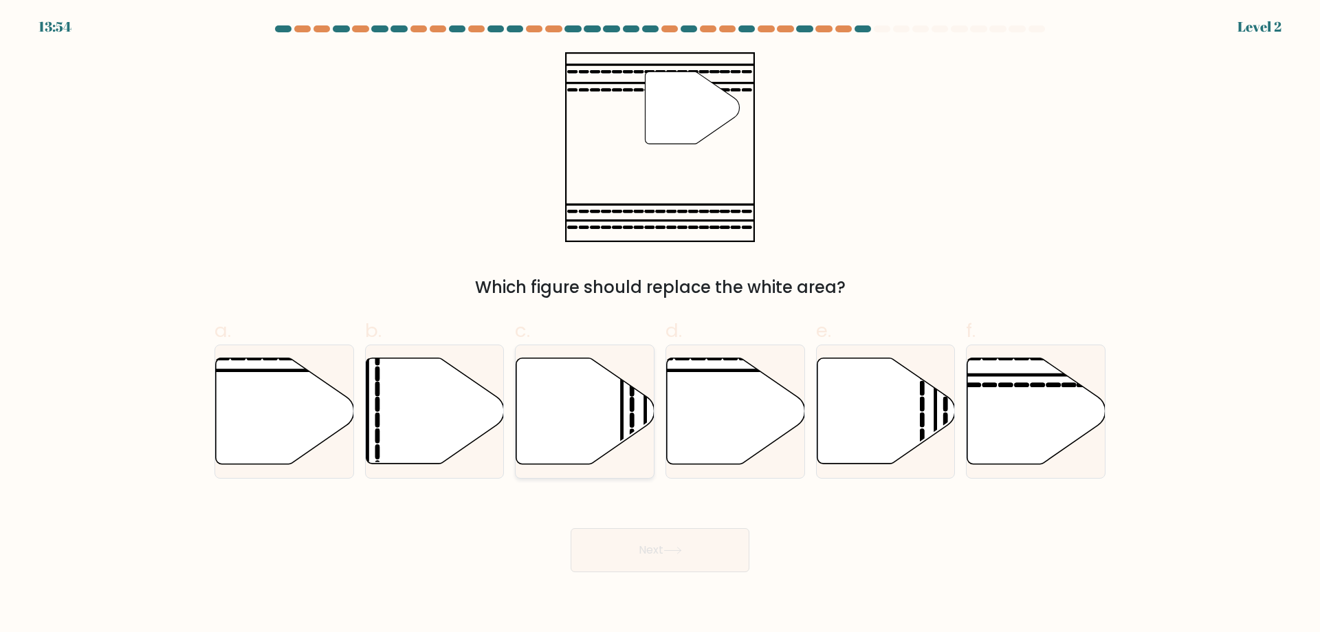
click at [582, 434] on icon at bounding box center [585, 411] width 138 height 106
click at [660, 325] on input "c." at bounding box center [660, 320] width 1 height 9
radio input "true"
click at [654, 554] on button "Next" at bounding box center [660, 550] width 179 height 44
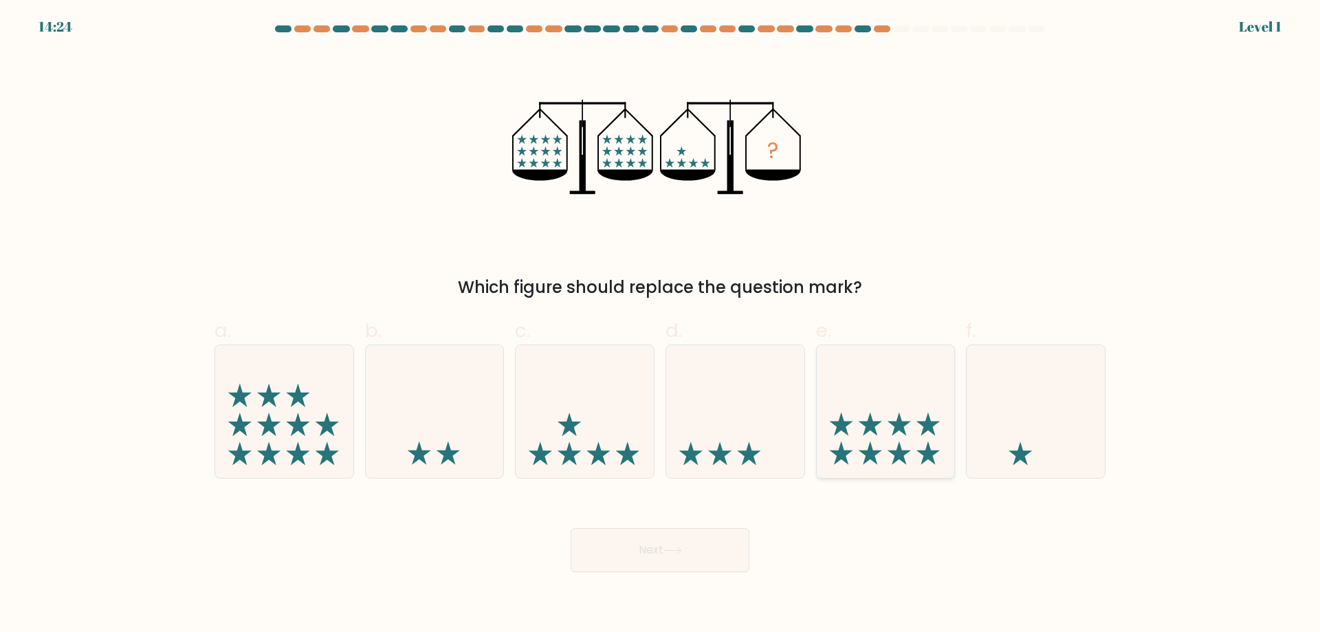
click at [837, 428] on icon at bounding box center [840, 423] width 23 height 23
click at [661, 325] on input "e." at bounding box center [660, 320] width 1 height 9
radio input "true"
click at [672, 553] on icon at bounding box center [672, 551] width 19 height 8
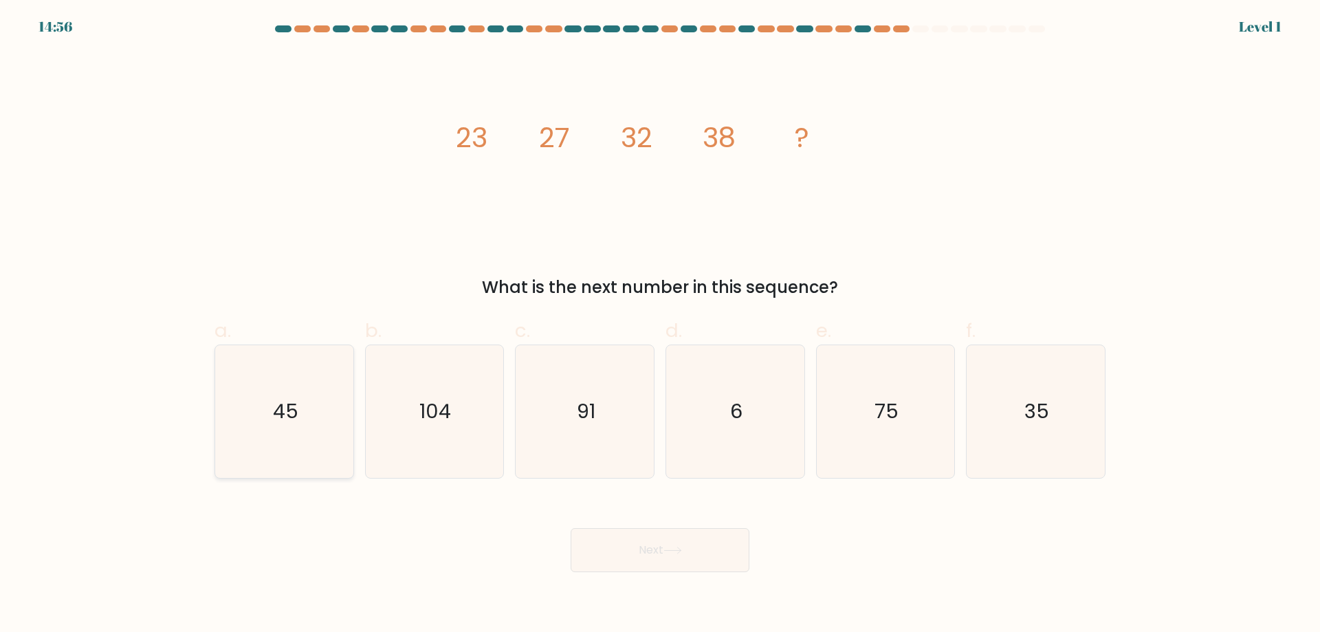
click at [289, 452] on icon "45" at bounding box center [284, 411] width 133 height 133
click at [660, 325] on input "a. 45" at bounding box center [660, 320] width 1 height 9
radio input "true"
click at [625, 561] on button "Next" at bounding box center [660, 550] width 179 height 44
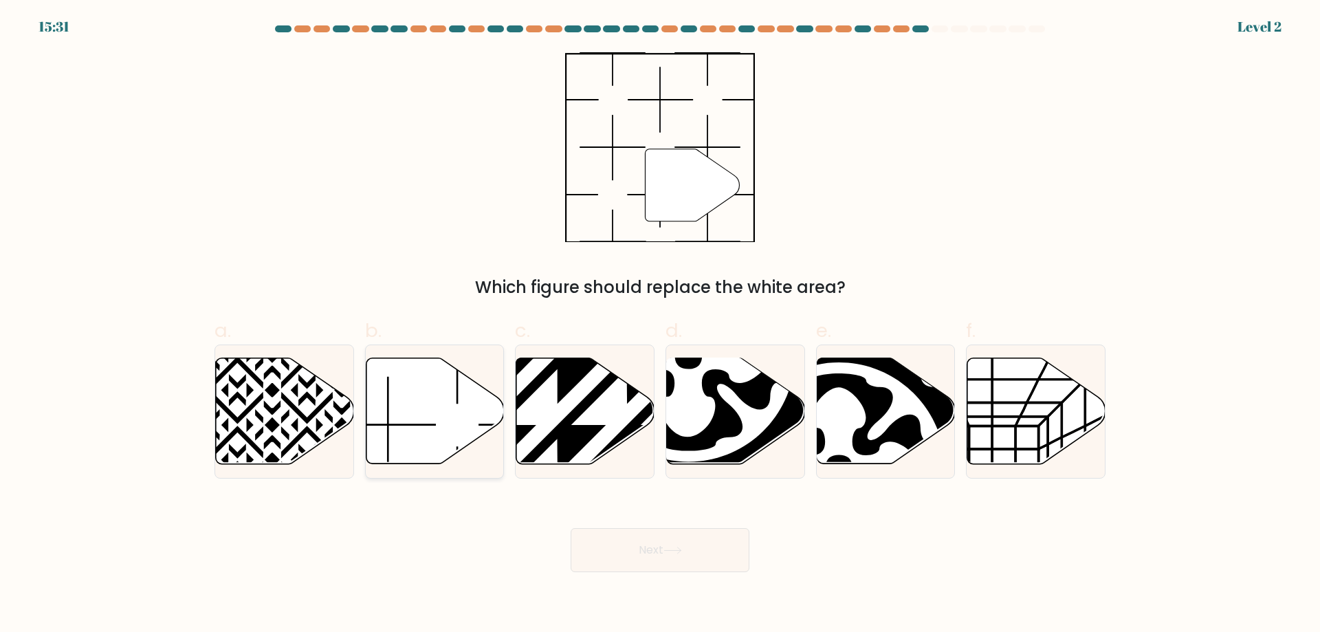
click at [388, 394] on icon at bounding box center [388, 425] width 96 height 96
click at [660, 325] on input "b." at bounding box center [660, 320] width 1 height 9
radio input "true"
click at [714, 540] on button "Next" at bounding box center [660, 550] width 179 height 44
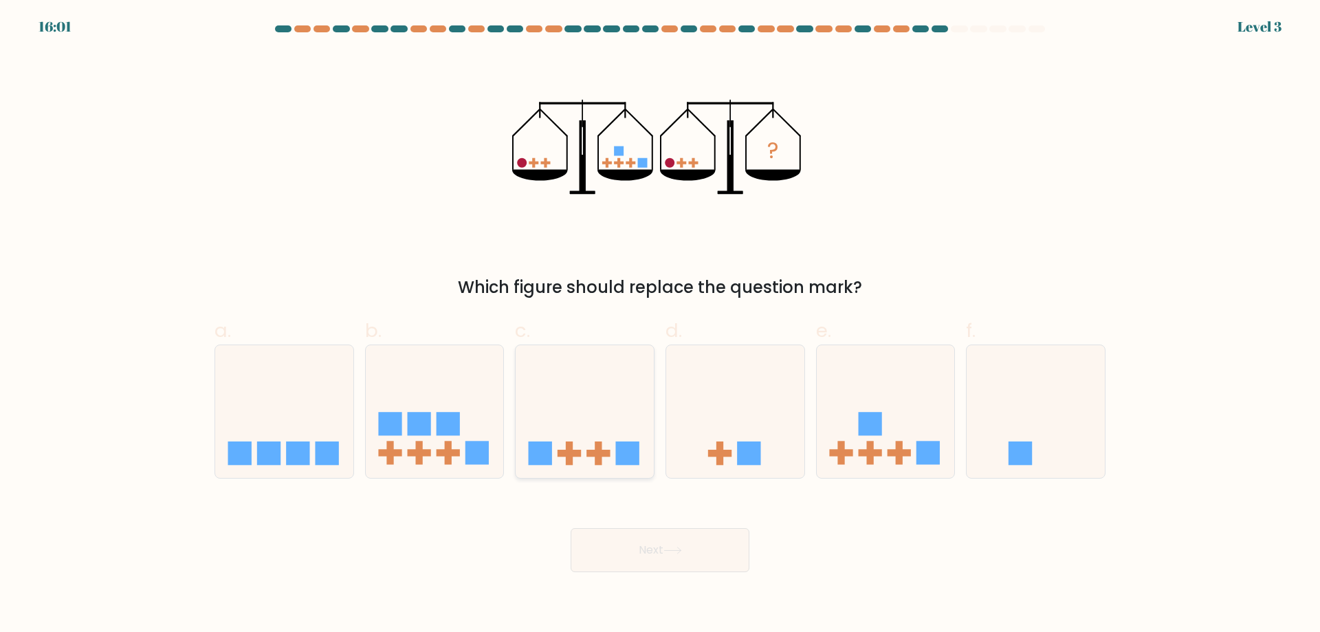
click at [626, 399] on icon at bounding box center [585, 411] width 138 height 114
click at [660, 325] on input "c." at bounding box center [660, 320] width 1 height 9
radio input "true"
click at [665, 557] on button "Next" at bounding box center [660, 550] width 179 height 44
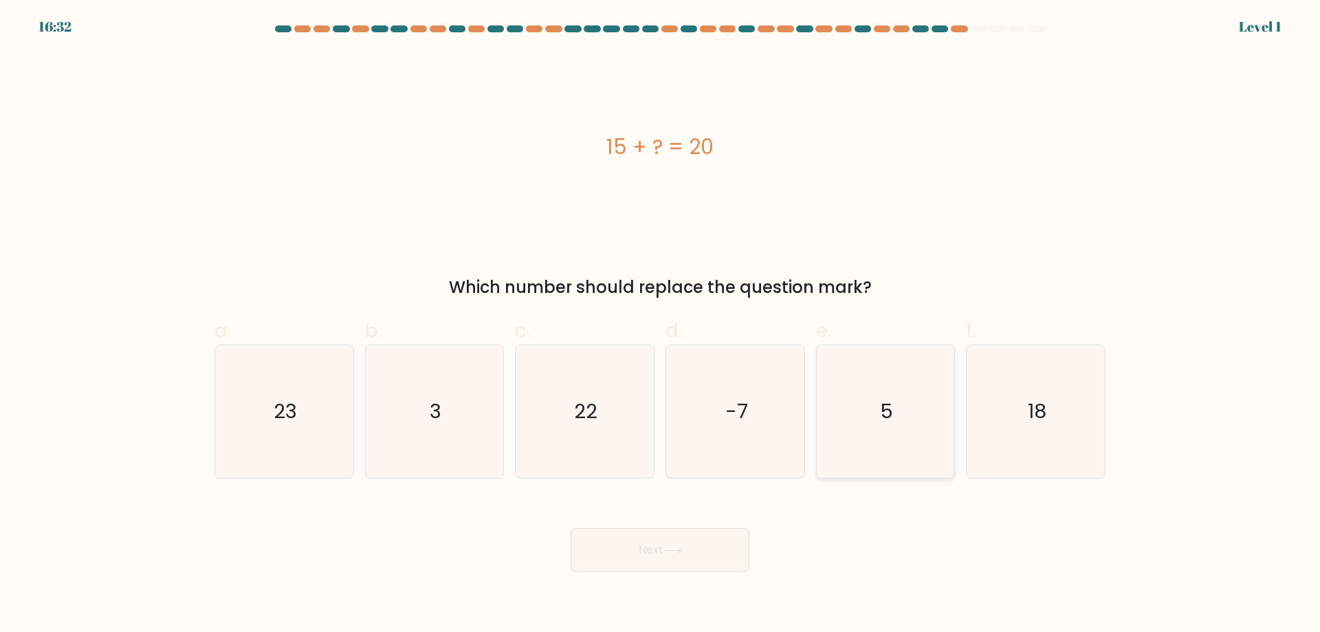
click at [929, 439] on icon "5" at bounding box center [885, 411] width 133 height 133
click at [661, 325] on input "e. 5" at bounding box center [660, 320] width 1 height 9
radio input "true"
click at [682, 553] on icon at bounding box center [672, 551] width 19 height 8
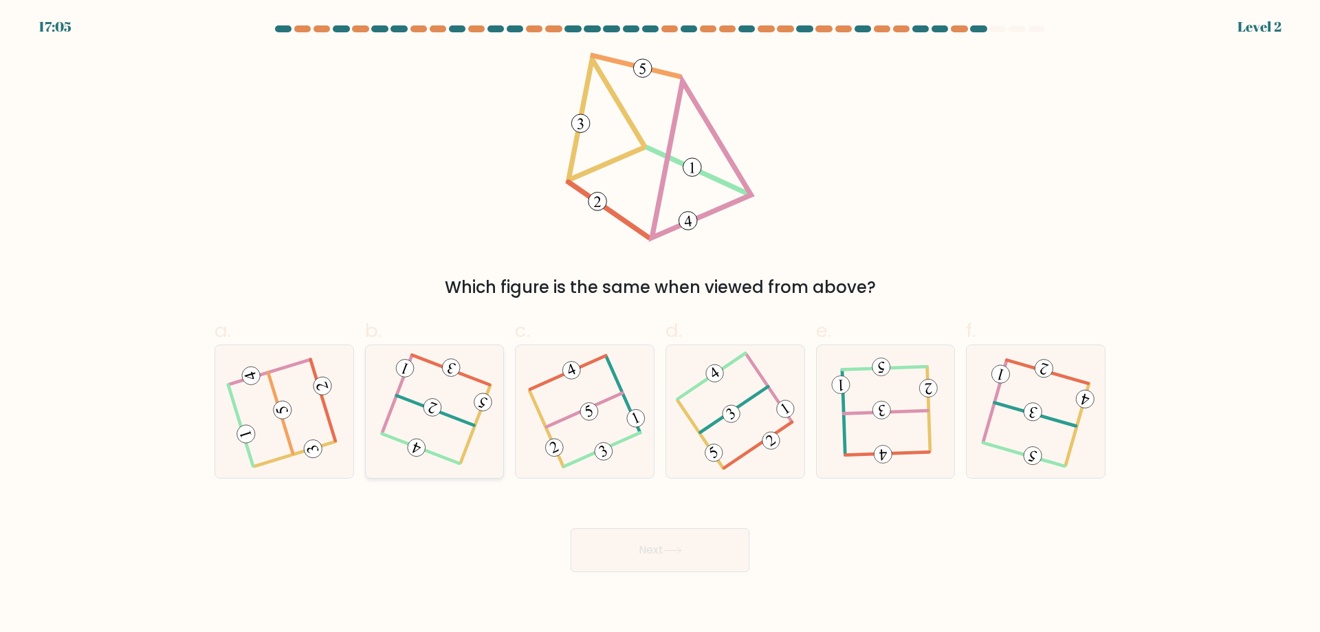
click at [464, 369] on icon at bounding box center [434, 411] width 103 height 106
click at [660, 325] on input "b." at bounding box center [660, 320] width 1 height 9
radio input "true"
click at [709, 554] on button "Next" at bounding box center [660, 550] width 179 height 44
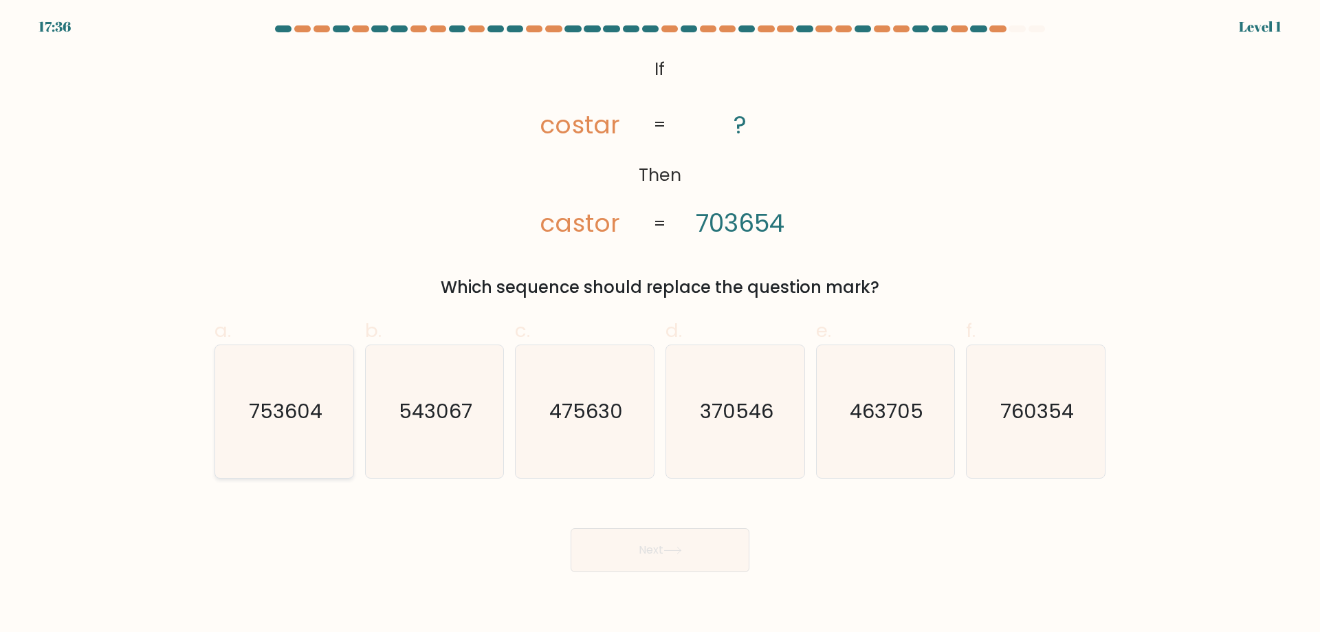
click at [285, 423] on text "753604" at bounding box center [286, 410] width 74 height 27
click at [660, 325] on input "a. 753604" at bounding box center [660, 320] width 1 height 9
radio input "true"
click at [650, 544] on button "Next" at bounding box center [660, 550] width 179 height 44
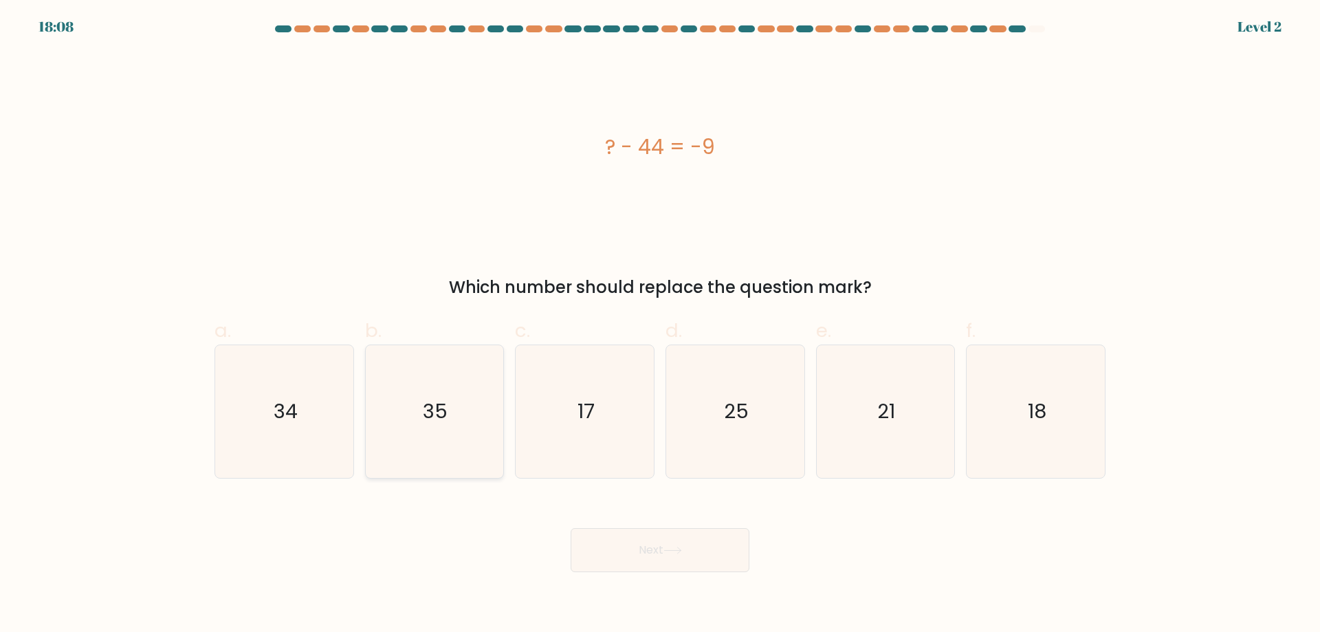
click at [378, 388] on icon "35" at bounding box center [434, 411] width 133 height 133
click at [660, 325] on input "b. 35" at bounding box center [660, 320] width 1 height 9
radio input "true"
click at [650, 529] on button "Next" at bounding box center [660, 550] width 179 height 44
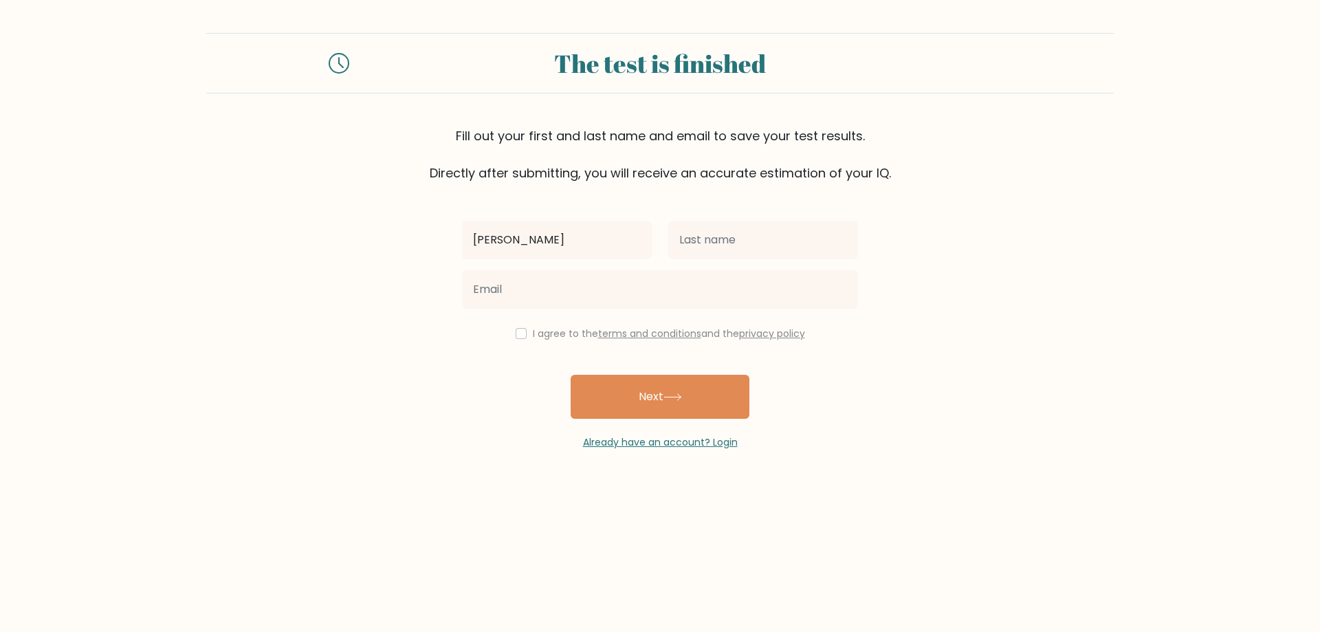
type input "[PERSON_NAME]"
type input "Oro"
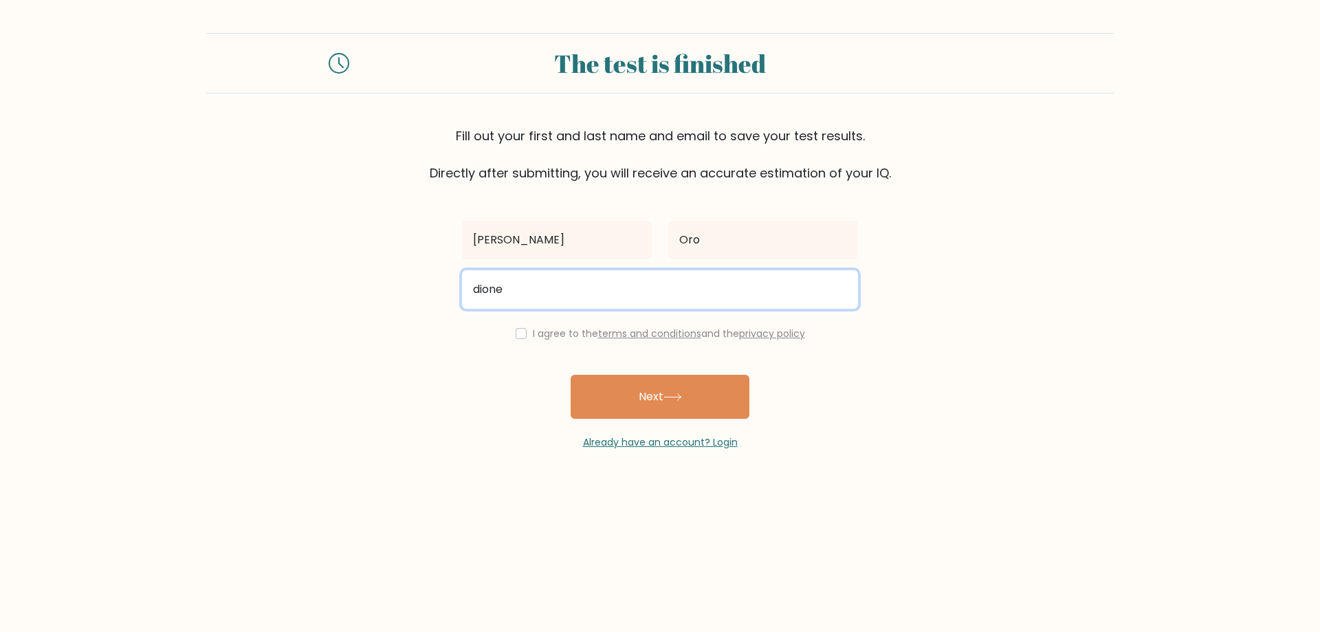
type input "[EMAIL_ADDRESS][DOMAIN_NAME]"
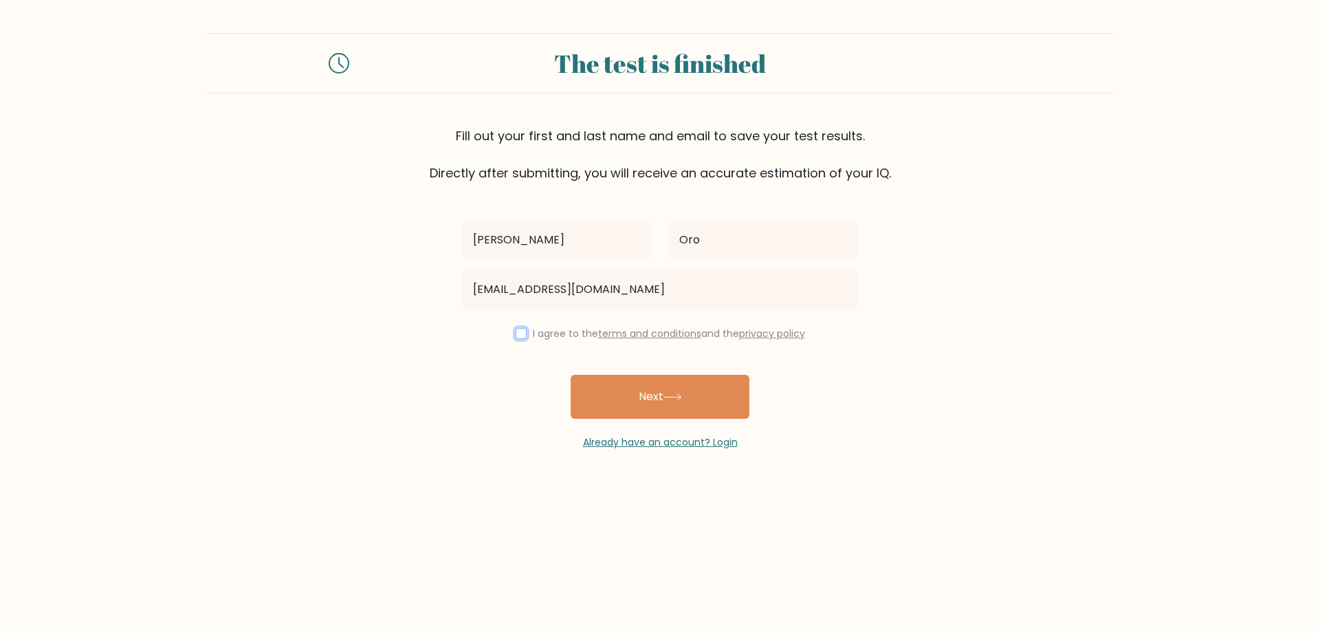
click at [522, 338] on input "checkbox" at bounding box center [521, 333] width 11 height 11
checkbox input "true"
click at [678, 405] on button "Next" at bounding box center [660, 397] width 179 height 44
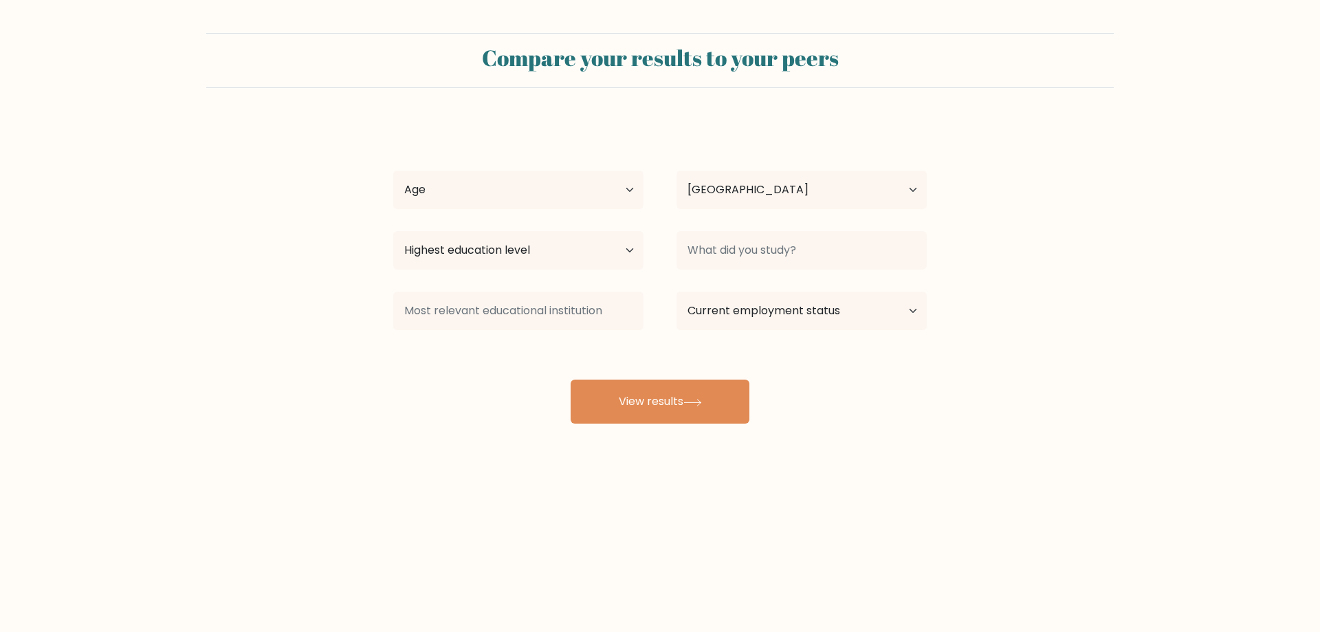
select select "PH"
drag, startPoint x: 573, startPoint y: 188, endPoint x: 562, endPoint y: 206, distance: 20.6
click at [573, 188] on select "Age Under 18 years old 18-24 years old 25-34 years old 35-44 years old 45-54 ye…" at bounding box center [518, 189] width 250 height 38
select select "18_24"
click at [393, 170] on select "Age Under 18 years old 18-24 years old 25-34 years old 35-44 years old 45-54 ye…" at bounding box center [518, 189] width 250 height 38
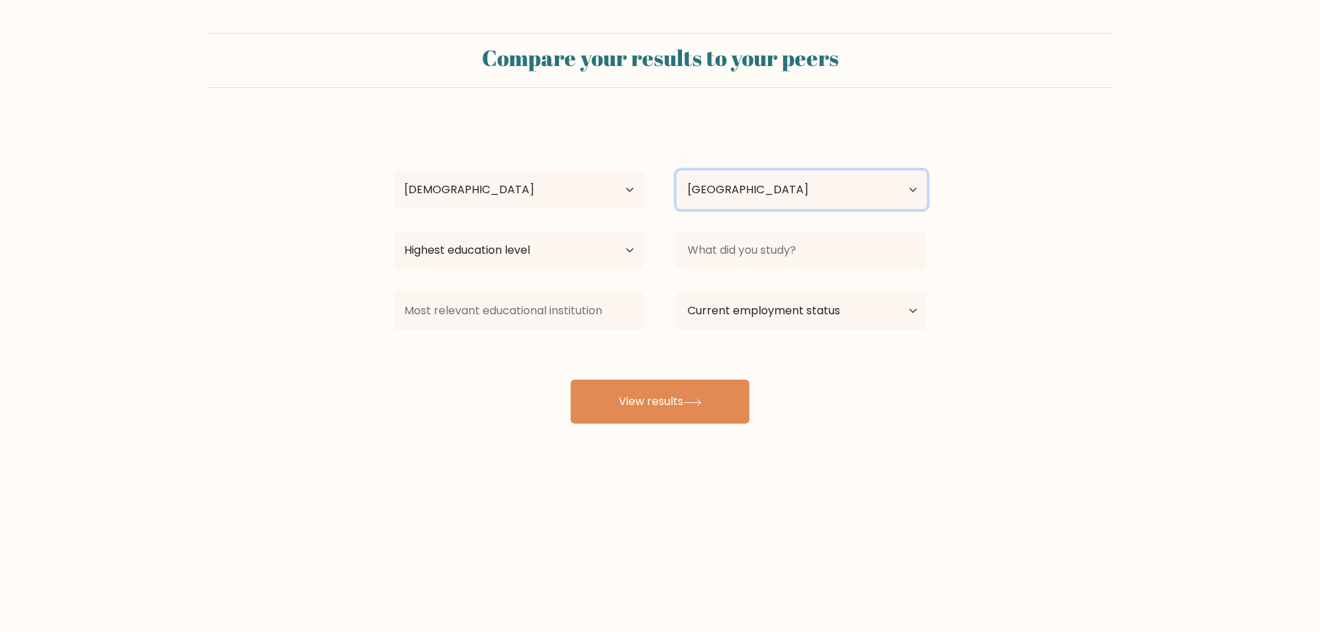
click at [726, 195] on select "Country Afghanistan Albania Algeria American Samoa Andorra Angola Anguilla Anta…" at bounding box center [801, 189] width 250 height 38
drag, startPoint x: 1064, startPoint y: 219, endPoint x: 800, endPoint y: 231, distance: 264.3
click at [1064, 219] on form "Compare your results to your peers Dione Raze Oro Age Under 18 years old 18-24 …" at bounding box center [660, 228] width 1320 height 390
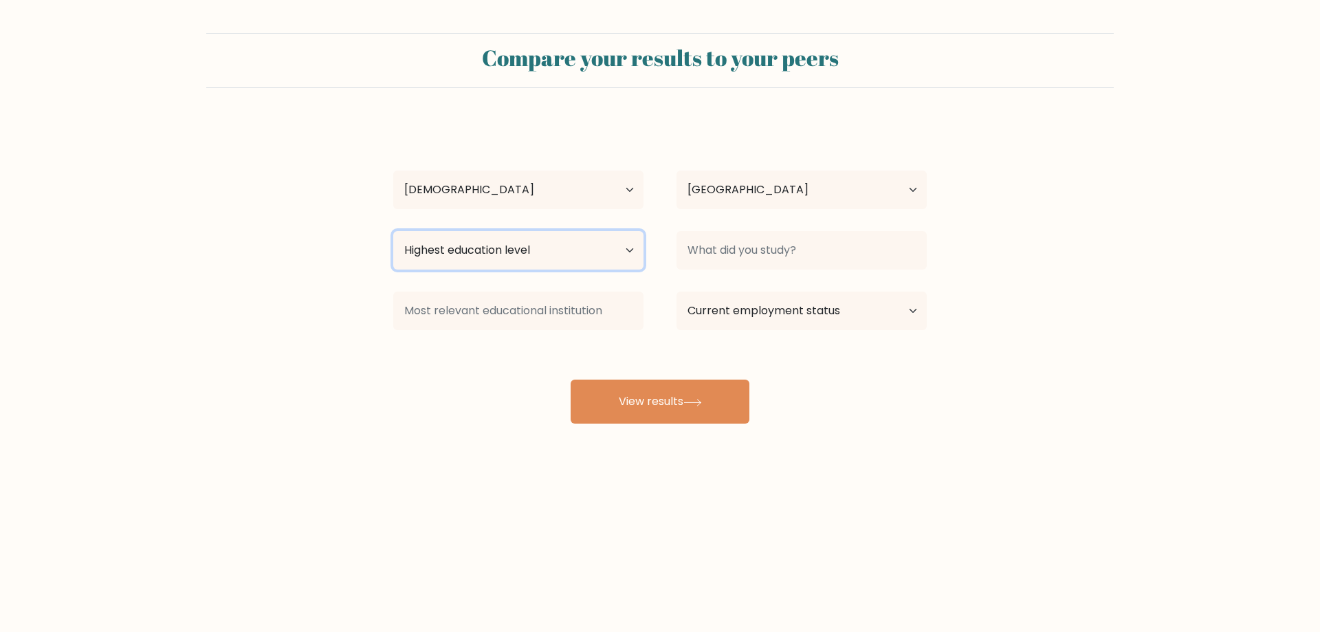
click at [546, 266] on select "Highest education level No schooling Primary Lower Secondary Upper Secondary Oc…" at bounding box center [518, 250] width 250 height 38
select select "upper_secondary"
click at [393, 231] on select "Highest education level No schooling Primary Lower Secondary Upper Secondary Oc…" at bounding box center [518, 250] width 250 height 38
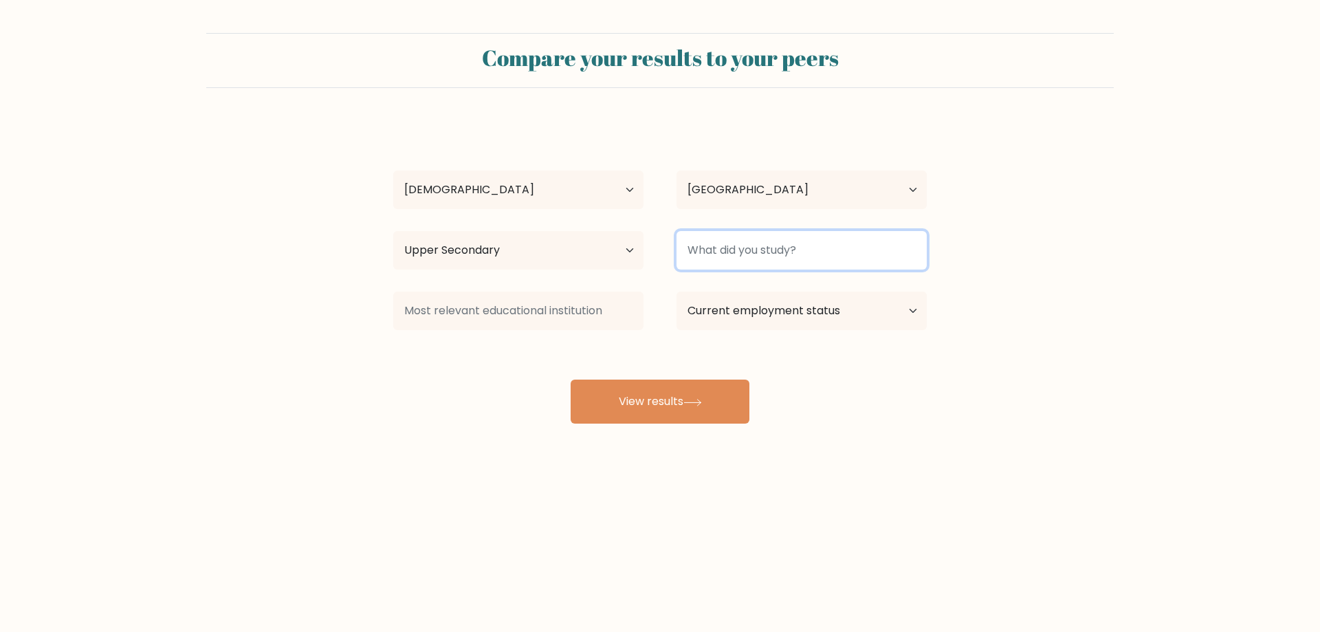
click at [791, 237] on input at bounding box center [801, 250] width 250 height 38
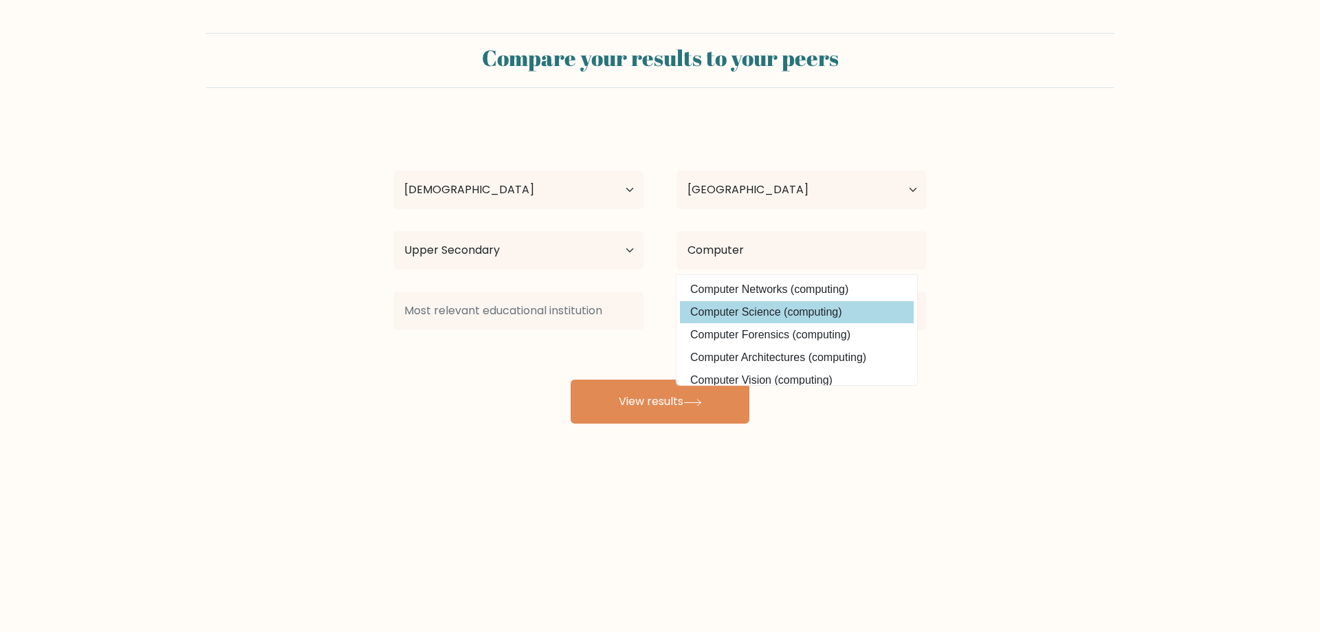
click at [786, 302] on option "Computer Science (computing)" at bounding box center [797, 312] width 234 height 22
type input "Computer Science"
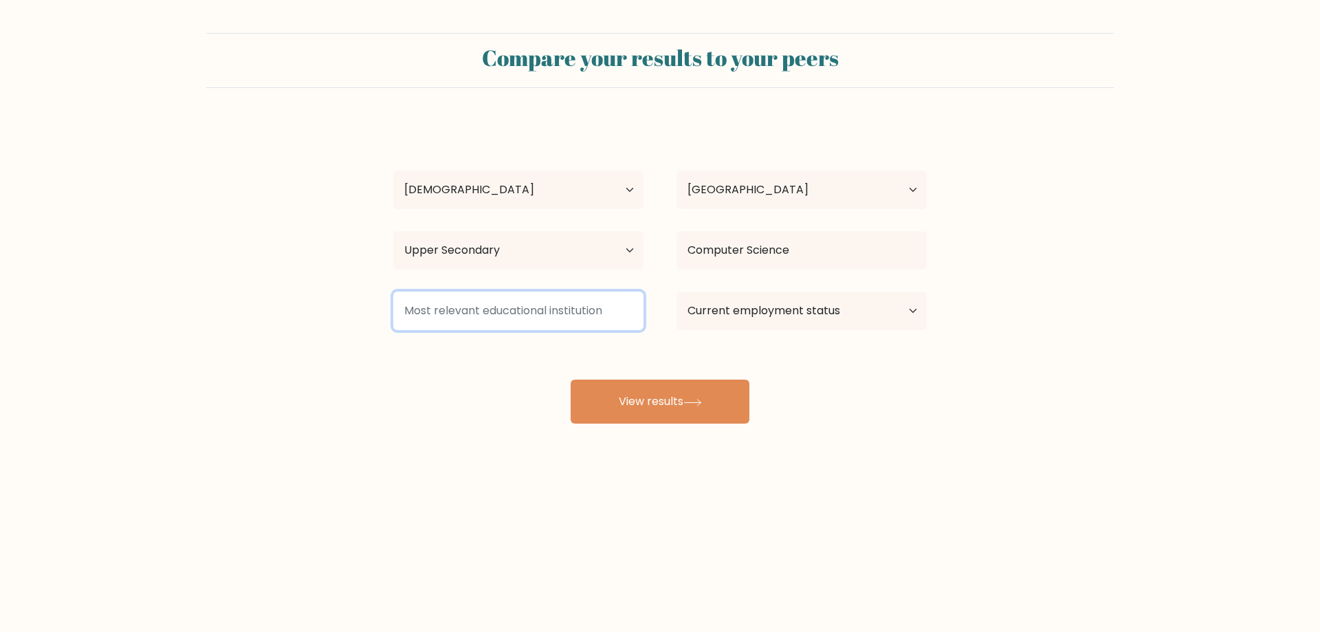
click at [568, 311] on input at bounding box center [518, 310] width 250 height 38
drag, startPoint x: 450, startPoint y: 310, endPoint x: 351, endPoint y: 310, distance: 99.0
click at [351, 310] on form "Compare your results to your peers Dione Raze Oro Age Under 18 years old 18-24 …" at bounding box center [660, 228] width 1320 height 390
type input "Ma"
click at [759, 315] on select "Current employment status Employed Student Retired Other / prefer not to answer" at bounding box center [801, 310] width 250 height 38
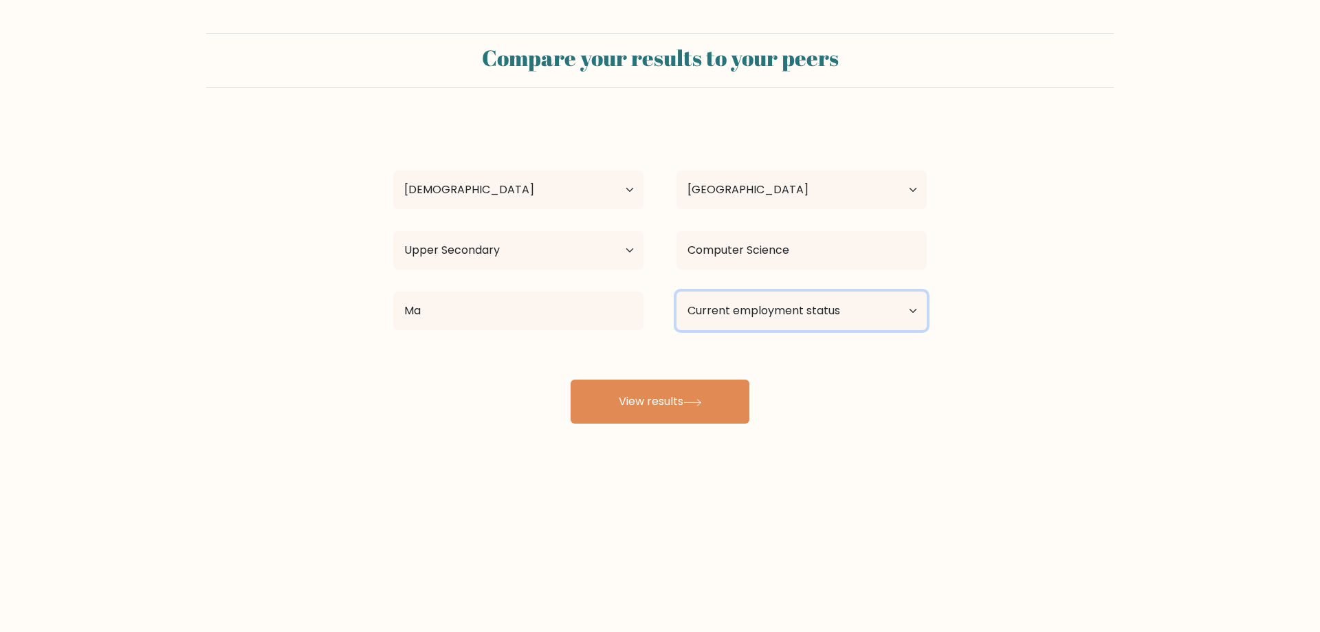
select select "other"
click at [676, 291] on select "Current employment status Employed Student Retired Other / prefer not to answer" at bounding box center [801, 310] width 250 height 38
click at [692, 406] on icon at bounding box center [692, 403] width 19 height 8
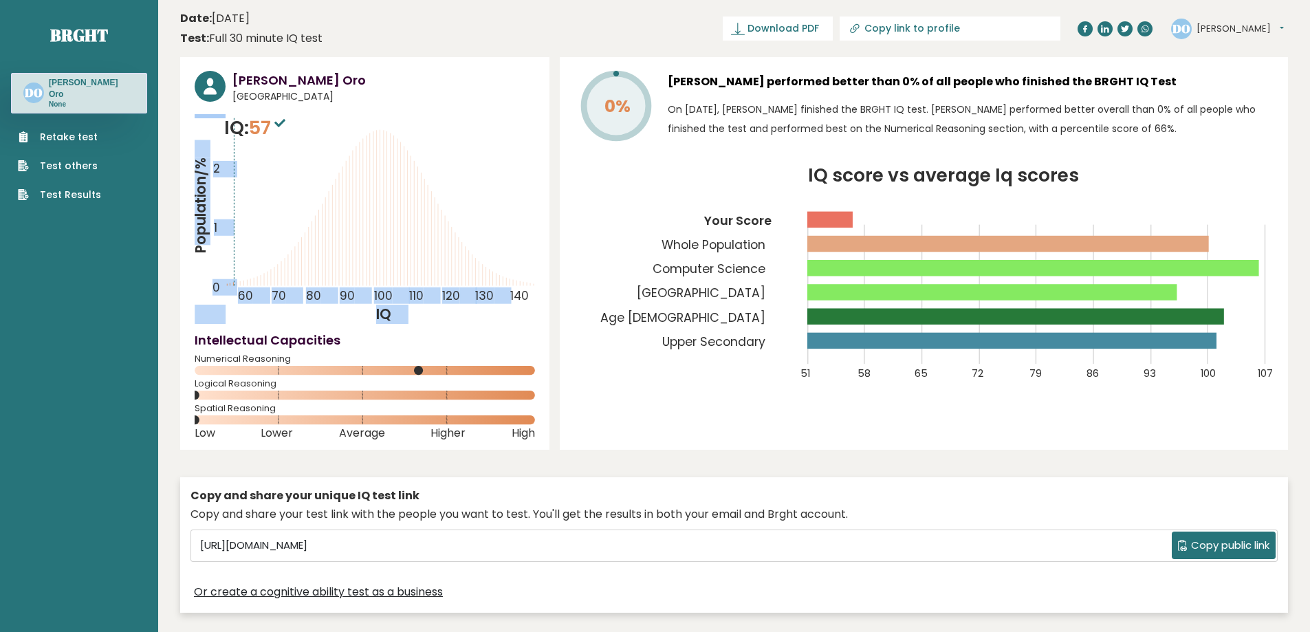
drag, startPoint x: 230, startPoint y: 247, endPoint x: 263, endPoint y: 252, distance: 33.3
click at [261, 252] on icon "Population/% IQ 0 1 2 60 70 80 90 100 110 120 130 140" at bounding box center [365, 219] width 340 height 210
click at [263, 252] on icon "Population/% IQ 0 1 2 60 70 80 90 100 110 120 130 140" at bounding box center [365, 219] width 340 height 210
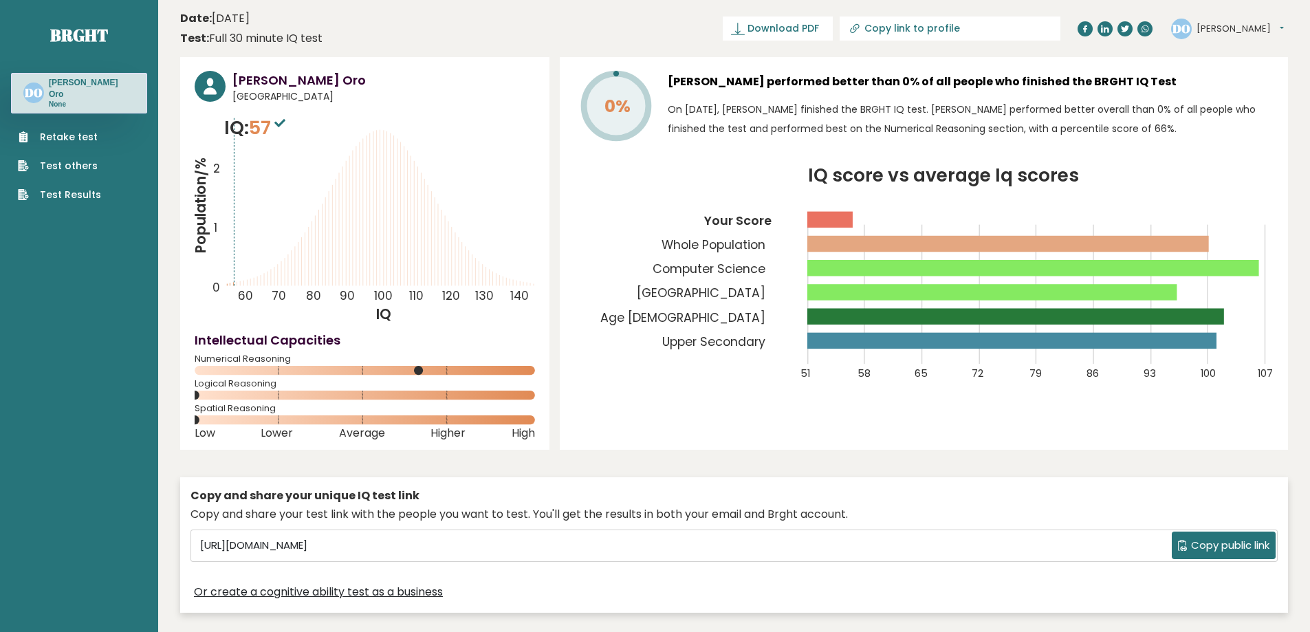
drag, startPoint x: 415, startPoint y: 365, endPoint x: 322, endPoint y: 365, distance: 92.1
click at [333, 365] on div "Numerical Reasoning" at bounding box center [365, 367] width 340 height 22
drag, startPoint x: 242, startPoint y: 384, endPoint x: 315, endPoint y: 395, distance: 73.7
click at [273, 389] on div "Logical Reasoning" at bounding box center [365, 392] width 340 height 22
drag, startPoint x: 315, startPoint y: 395, endPoint x: 335, endPoint y: 396, distance: 20.6
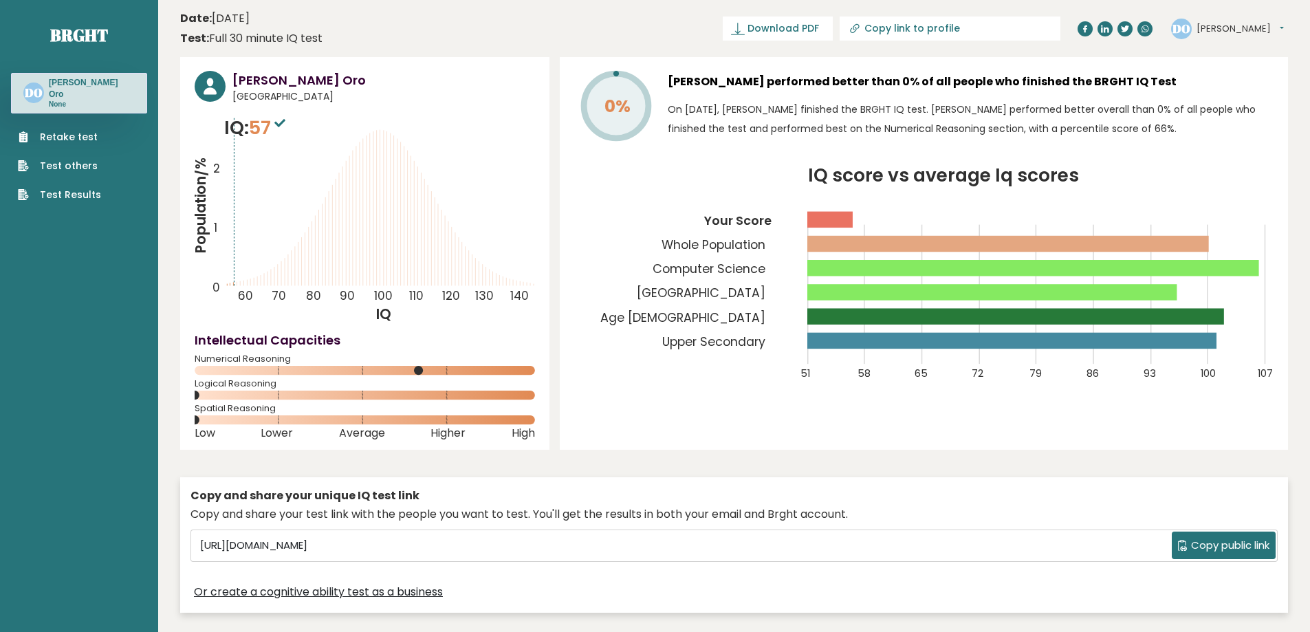
click at [327, 396] on icon at bounding box center [365, 394] width 340 height 9
click at [269, 131] on span "57" at bounding box center [269, 127] width 40 height 25
drag, startPoint x: 223, startPoint y: 247, endPoint x: 232, endPoint y: 258, distance: 14.6
click at [232, 258] on icon "Population/% IQ 0 1 2 60 70 80 90 100 110 120 130 140" at bounding box center [365, 219] width 340 height 210
